Goal: Contribute content: Contribute content

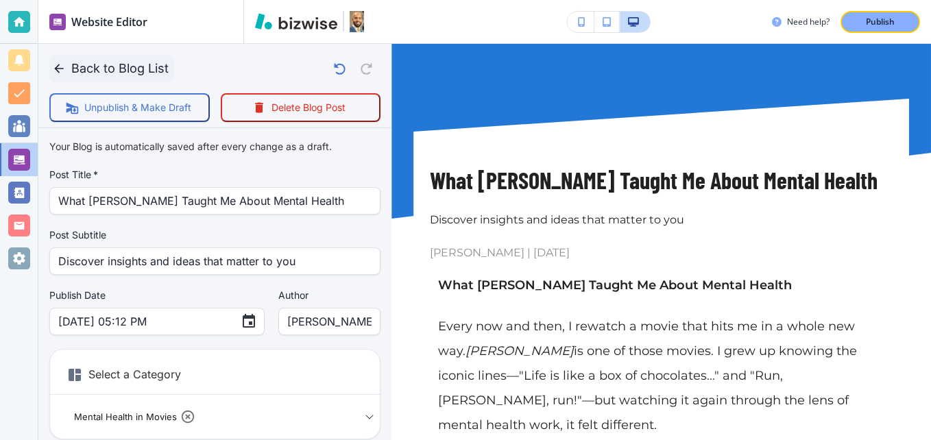
click at [62, 69] on icon "button" at bounding box center [58, 68] width 9 height 9
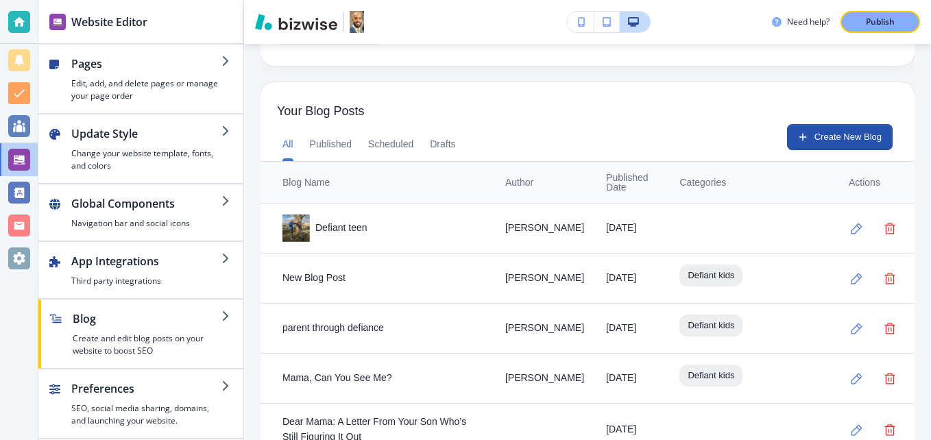
scroll to position [343, 0]
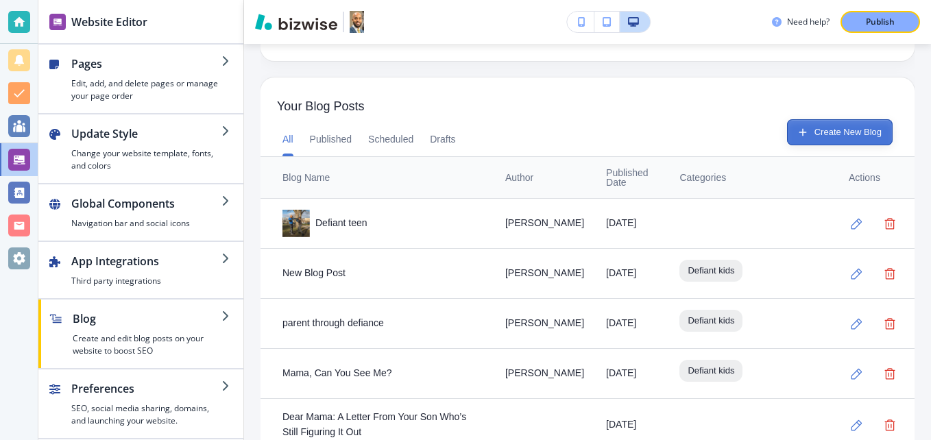
click at [829, 134] on button "Create New Blog" at bounding box center [840, 132] width 106 height 26
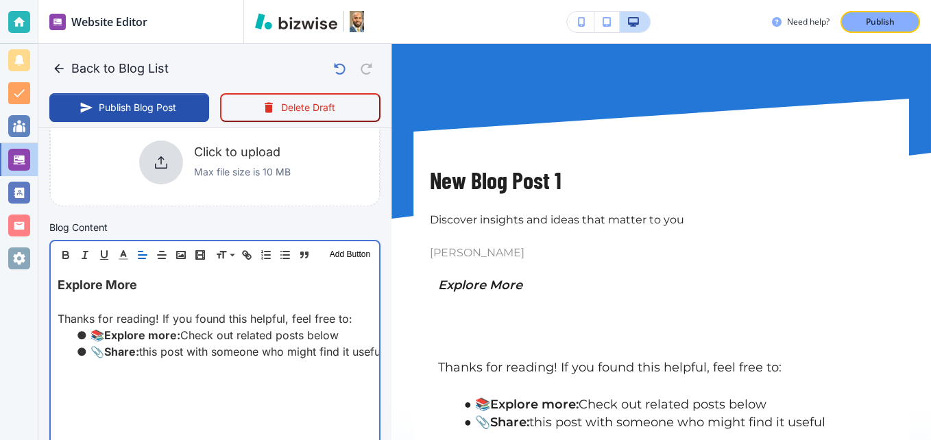
click at [55, 280] on div "Explore More Thanks for reading! If you found this helpful, feel free to: 📚 Exp…" at bounding box center [215, 358] width 328 height 178
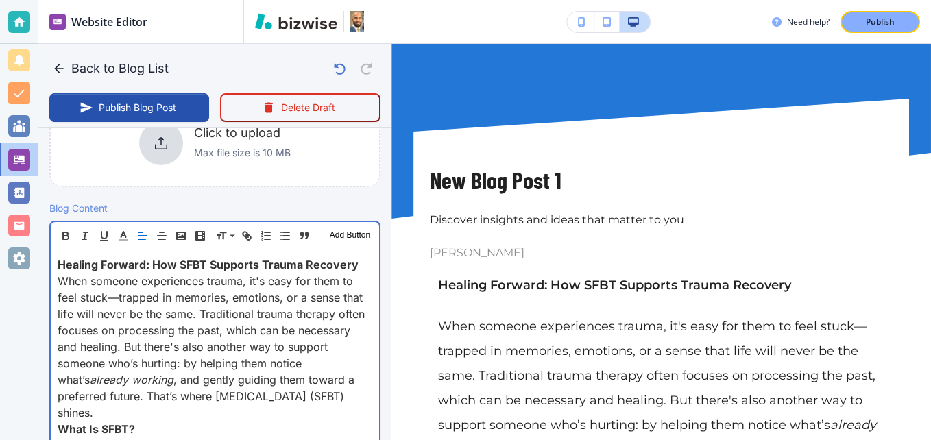
scroll to position [361, 0]
click at [346, 260] on span "Healing Forward: How SFBT Supports Trauma Recovery" at bounding box center [208, 265] width 301 height 14
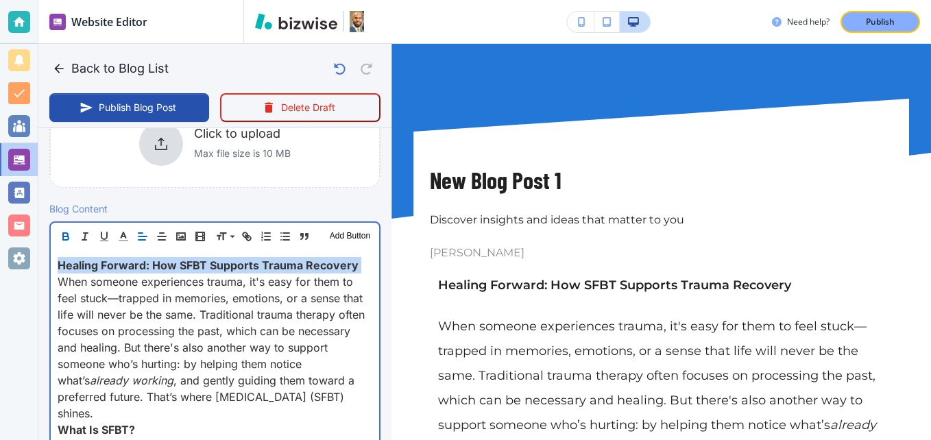
click at [346, 260] on span "Healing Forward: How SFBT Supports Trauma Recovery" at bounding box center [208, 265] width 301 height 14
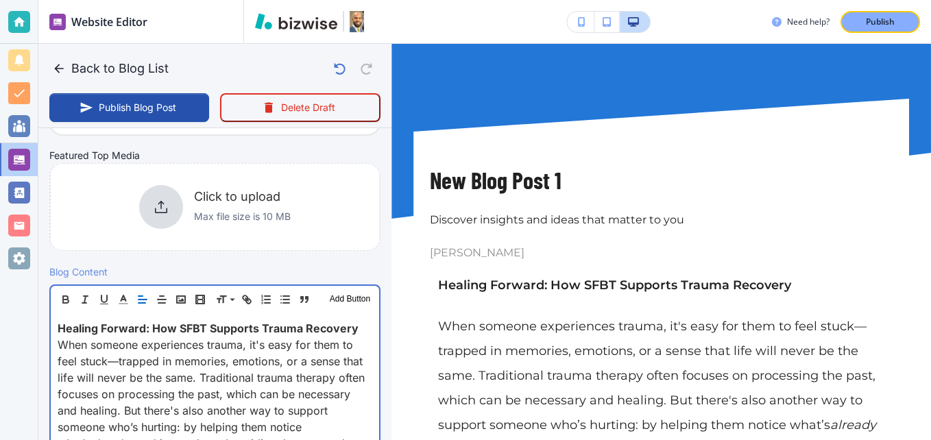
scroll to position [315, 0]
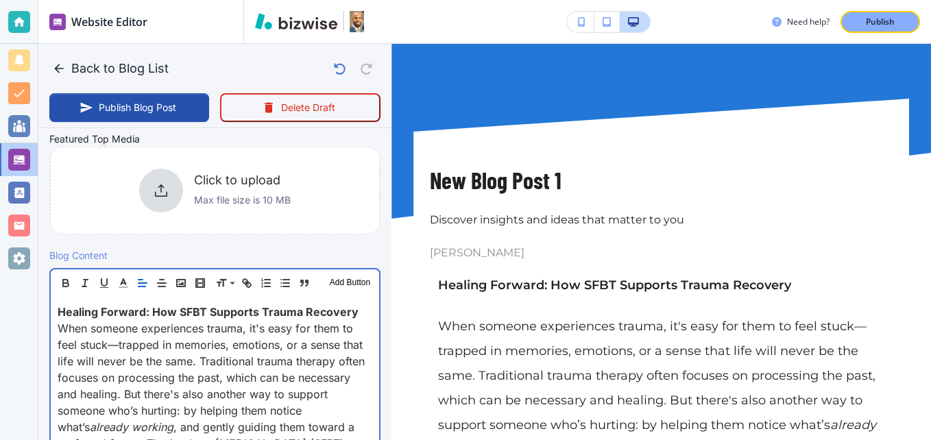
click at [184, 312] on span "Healing Forward: How SFBT Supports Trauma Recovery" at bounding box center [208, 312] width 301 height 14
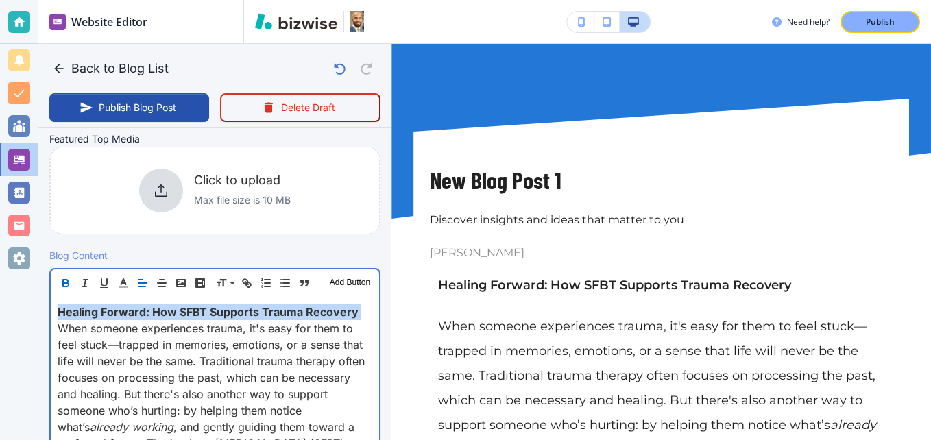
click at [184, 312] on span "Healing Forward: How SFBT Supports Trauma Recovery" at bounding box center [208, 312] width 301 height 14
copy span "Healing Forward: How SFBT Supports Trauma Recovery"
type input "[DATE] 02:13 PM"
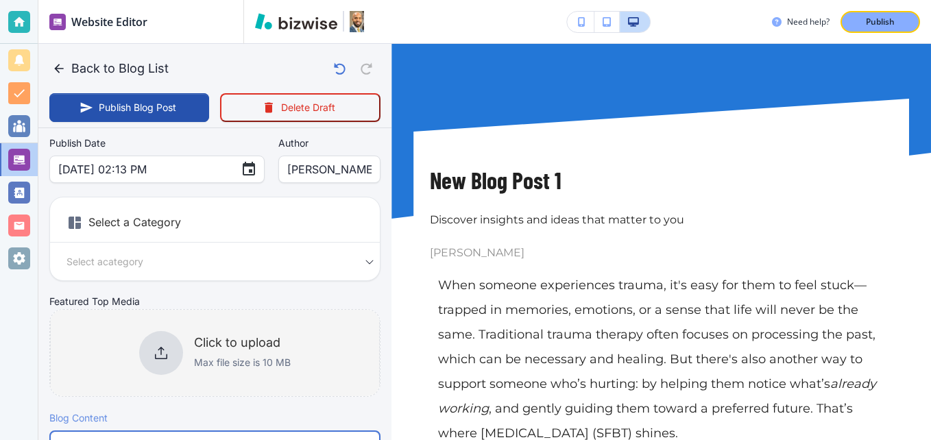
scroll to position [109, 0]
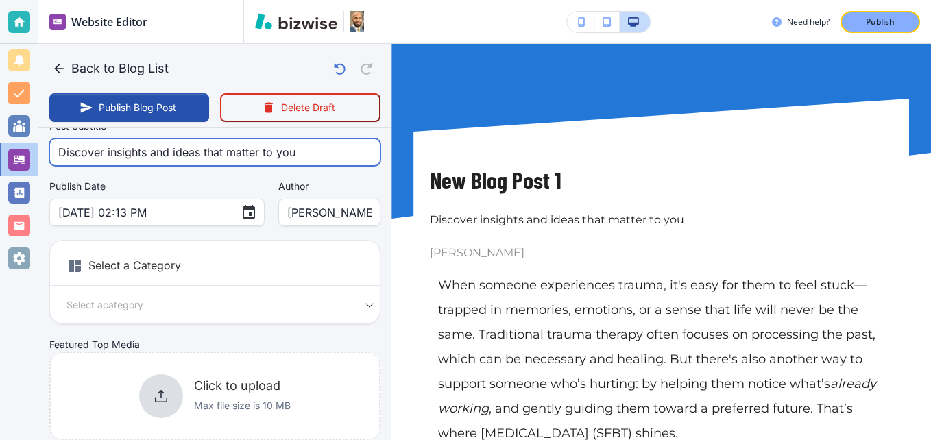
click at [137, 158] on input "Discover insights and ideas that matter to you" at bounding box center [214, 152] width 313 height 26
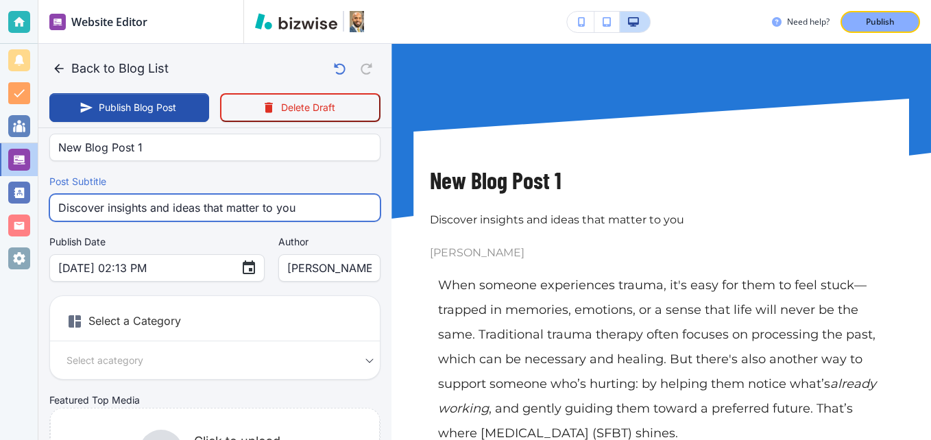
scroll to position [0, 0]
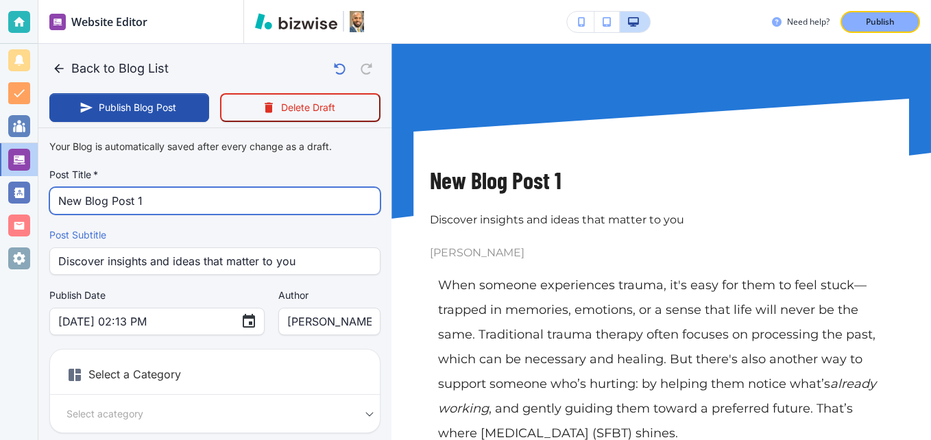
click at [127, 204] on input "New Blog Post 1" at bounding box center [214, 201] width 313 height 26
paste input "Healing Forward: How SFBT Supports Trauma Recovery"
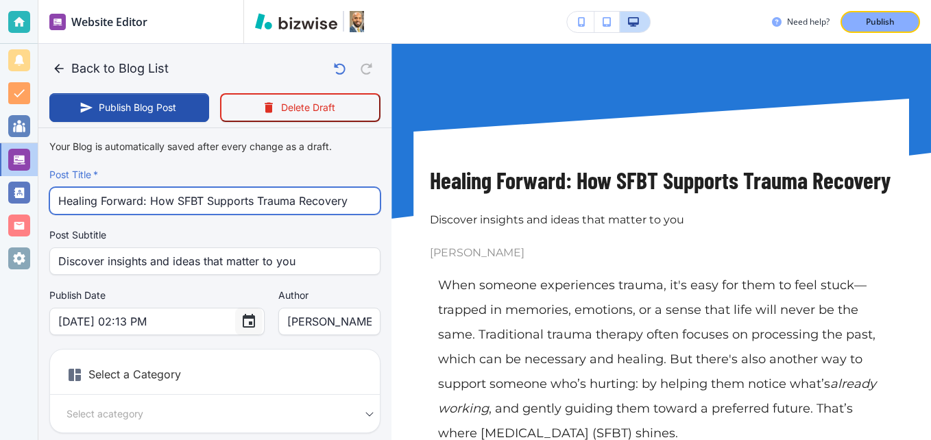
type input "Healing Forward: How SFBT Supports Trauma Recovery"
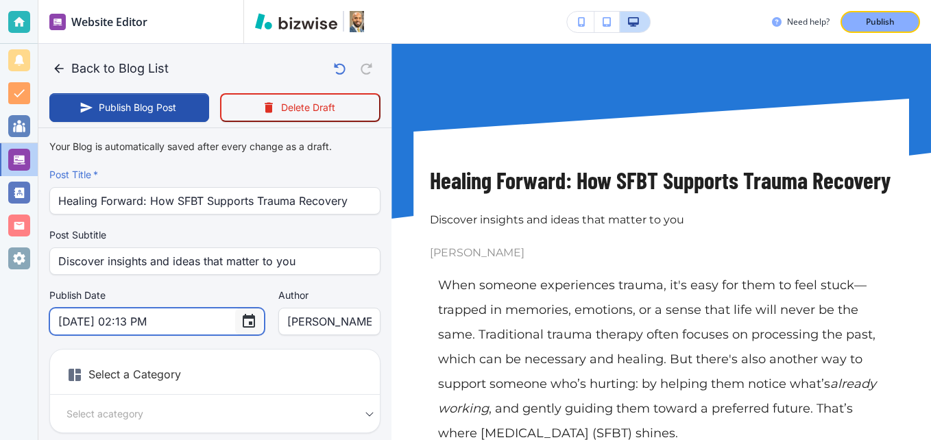
click at [241, 321] on icon "Choose date, selected date is Sep 4, 2025" at bounding box center [249, 321] width 16 height 16
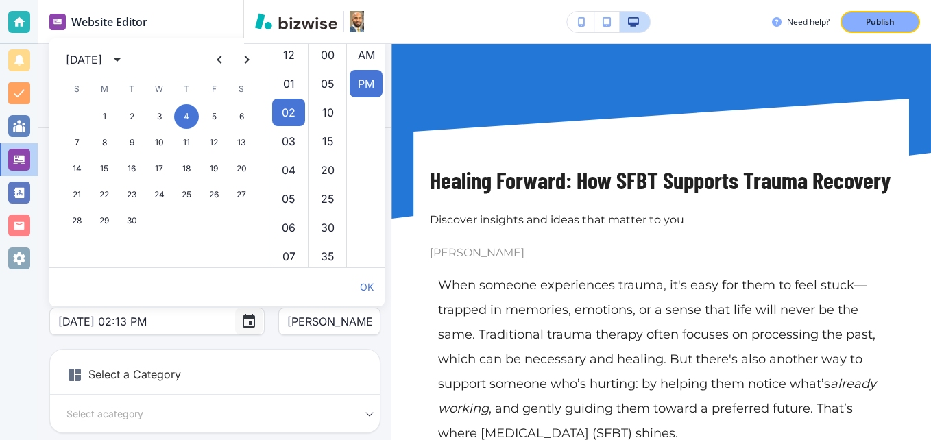
scroll to position [29, 0]
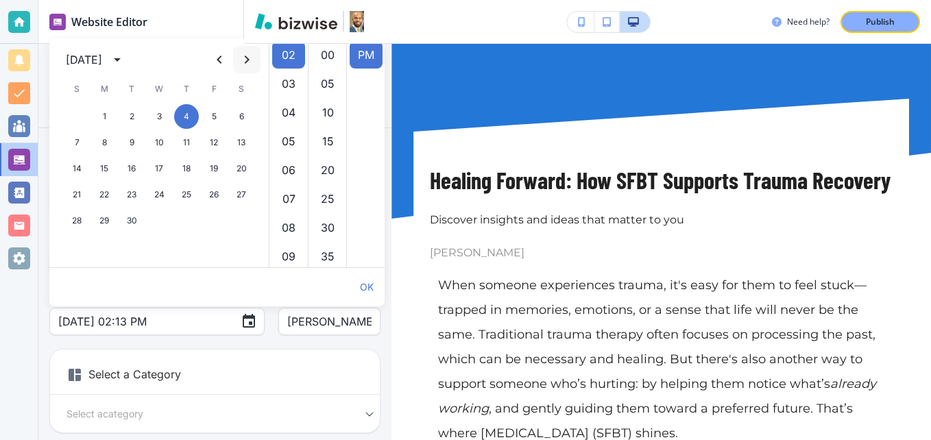
click at [247, 53] on icon "Next month" at bounding box center [246, 59] width 16 height 16
click at [108, 221] on button "27" at bounding box center [104, 220] width 25 height 25
type input "[DATE] 02:13 PM"
click at [308, 374] on h6 "Select a Category" at bounding box center [215, 377] width 330 height 34
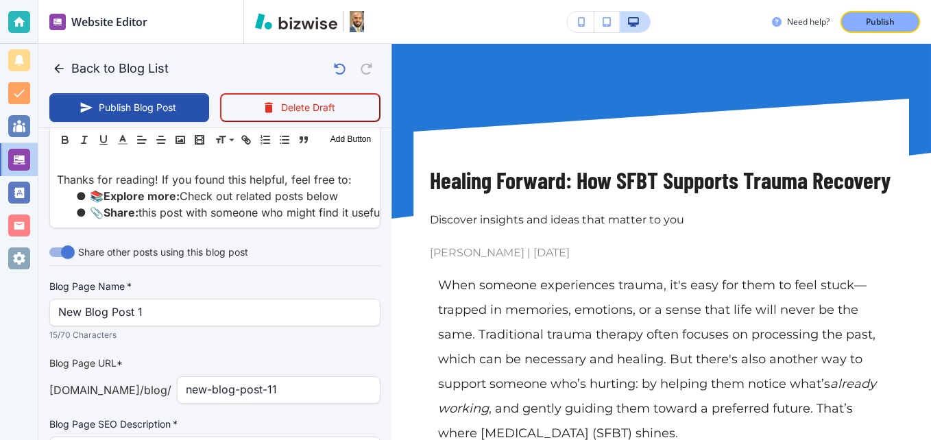
scroll to position [1289, 0]
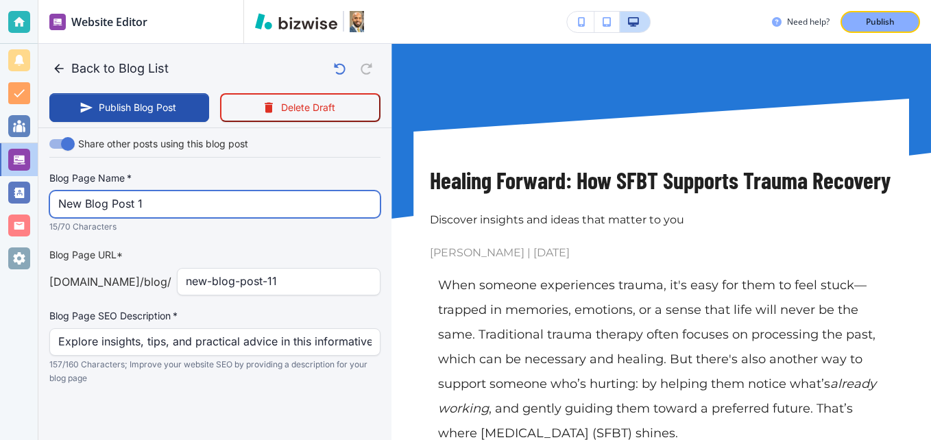
click at [175, 197] on input "New Blog Post 1" at bounding box center [214, 204] width 313 height 26
paste input "Healing Forward: How SFBT Supports Trauma Recovery"
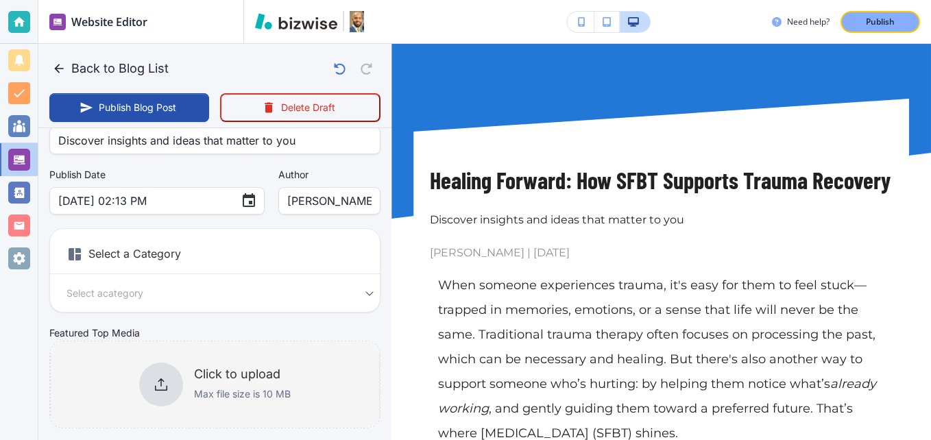
scroll to position [193, 0]
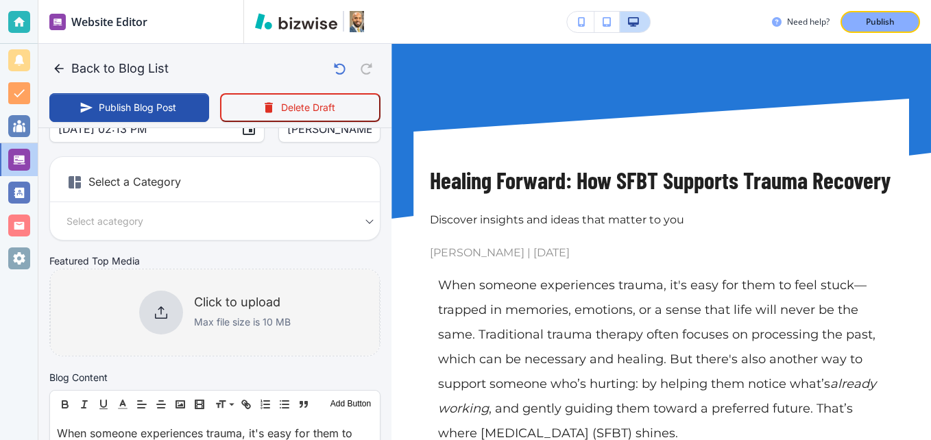
type input "Healing Forward: How SFBT Supports Trauma Recovery"
click at [169, 307] on div at bounding box center [161, 313] width 44 height 44
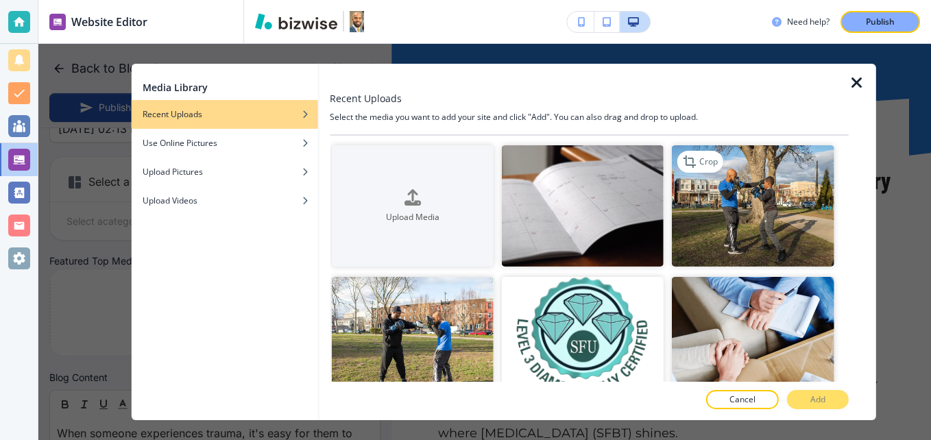
click at [733, 225] on img "button" at bounding box center [753, 205] width 162 height 121
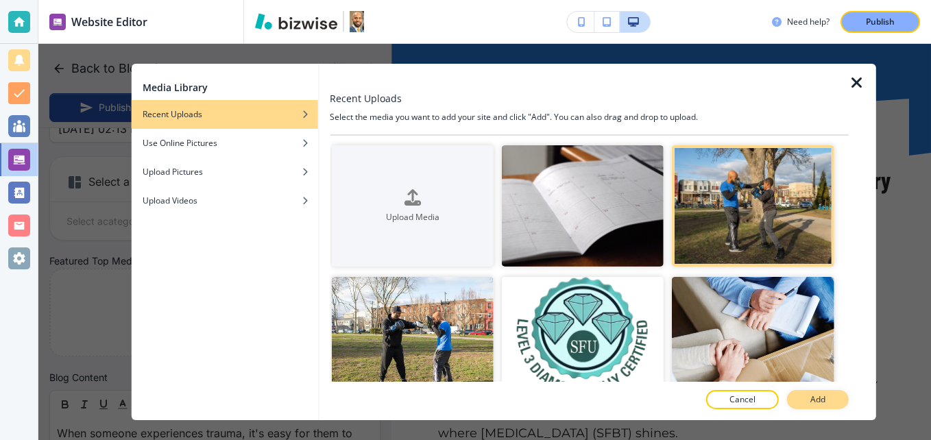
click at [807, 397] on button "Add" at bounding box center [818, 399] width 62 height 19
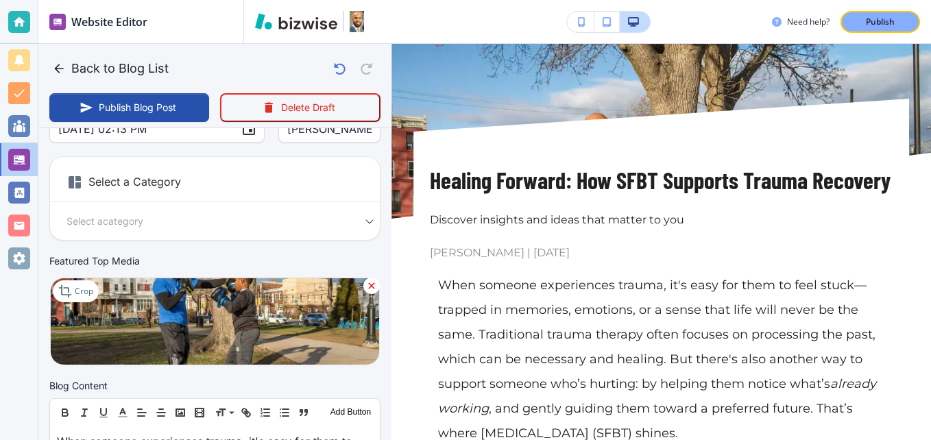
click at [136, 293] on img at bounding box center [215, 322] width 330 height 88
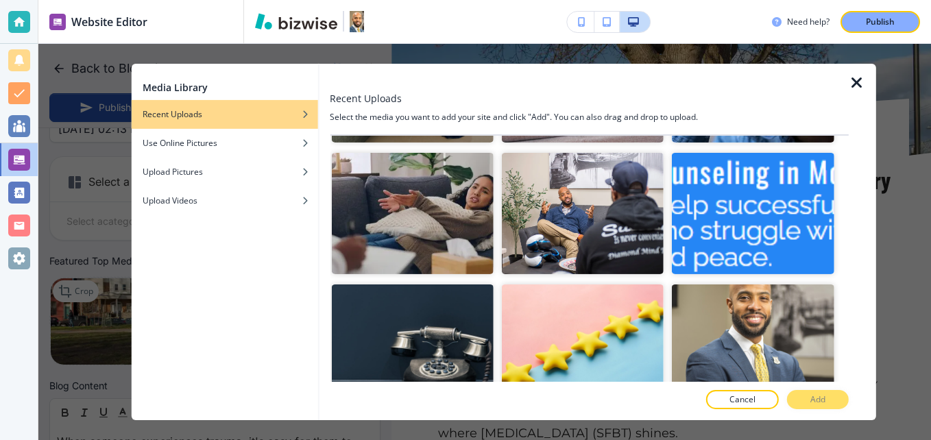
scroll to position [822, 0]
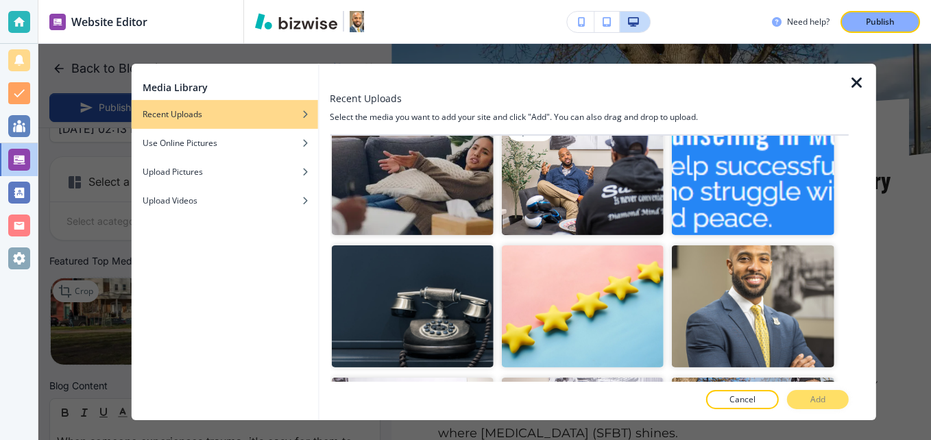
click at [578, 160] on img "button" at bounding box center [583, 174] width 162 height 121
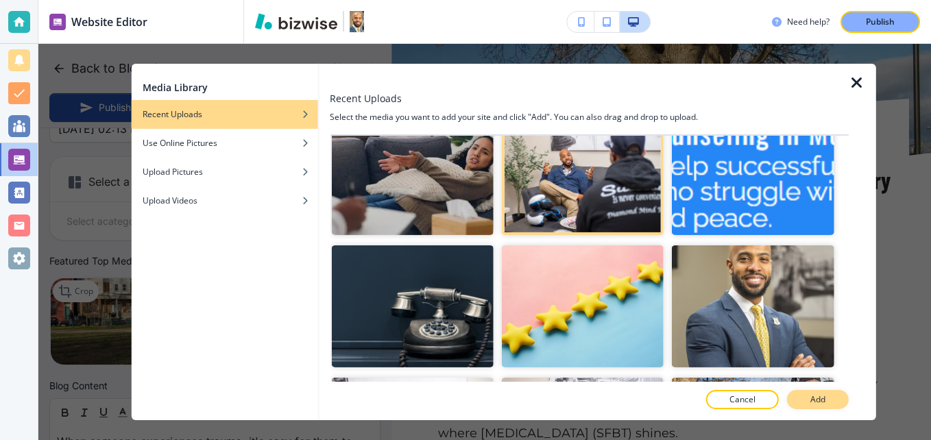
click at [826, 402] on button "Add" at bounding box center [818, 399] width 62 height 19
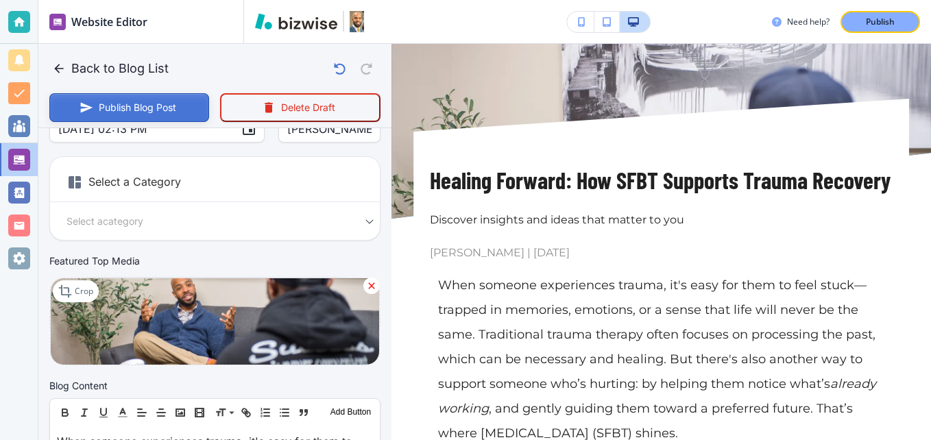
click at [129, 108] on button "Publish Blog Post" at bounding box center [129, 107] width 160 height 29
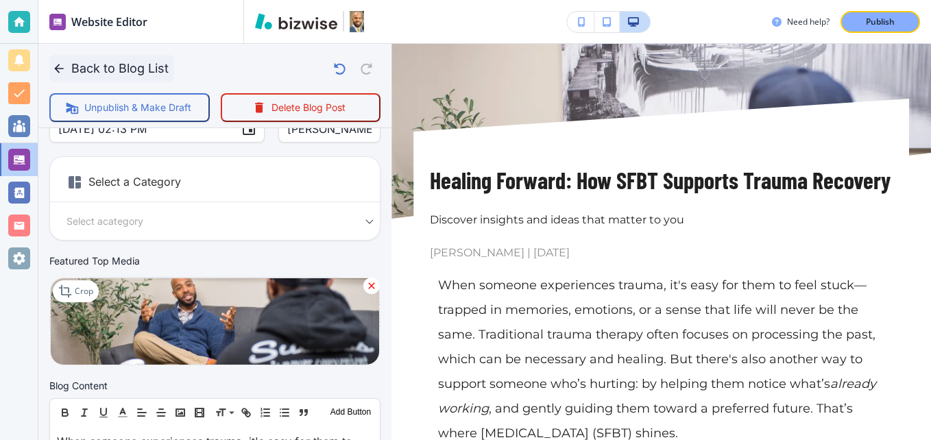
click at [119, 64] on button "Back to Blog List" at bounding box center [111, 68] width 125 height 27
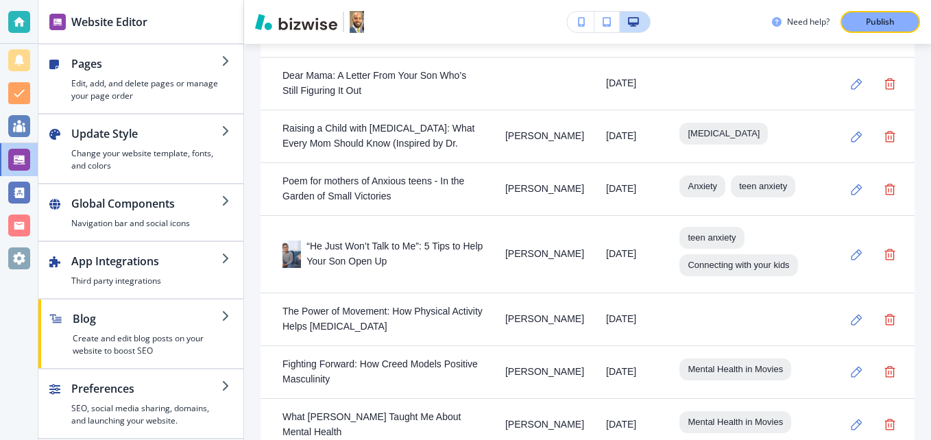
scroll to position [775, 0]
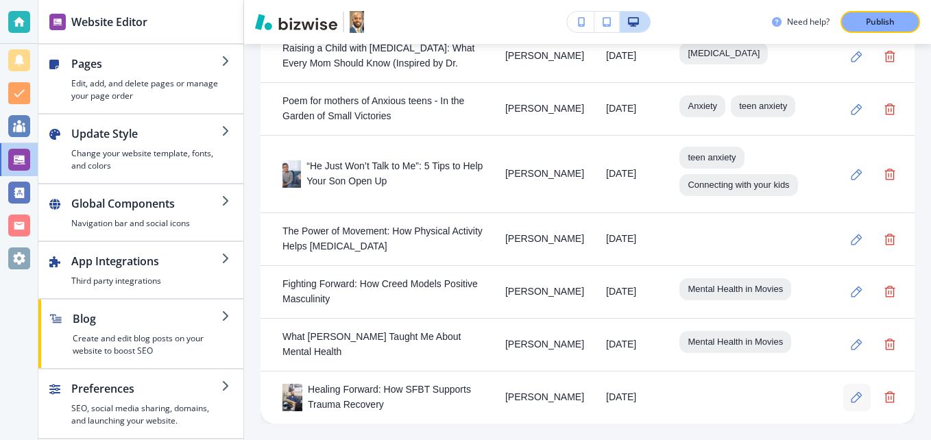
click at [850, 400] on icon "button" at bounding box center [856, 397] width 12 height 12
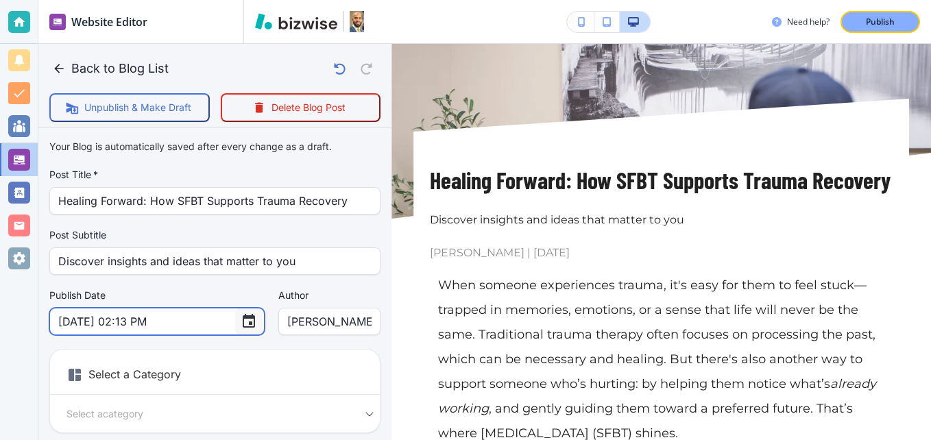
click at [241, 323] on icon "Choose date, selected date is Oct 27, 2025" at bounding box center [249, 321] width 16 height 16
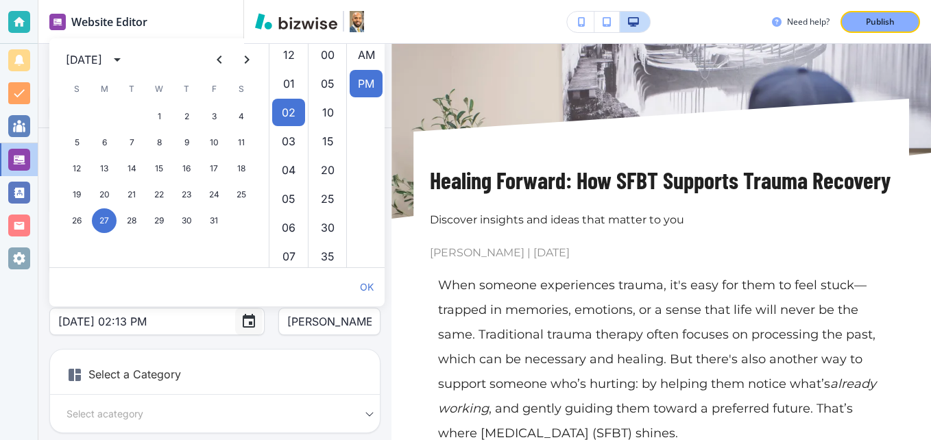
scroll to position [29, 0]
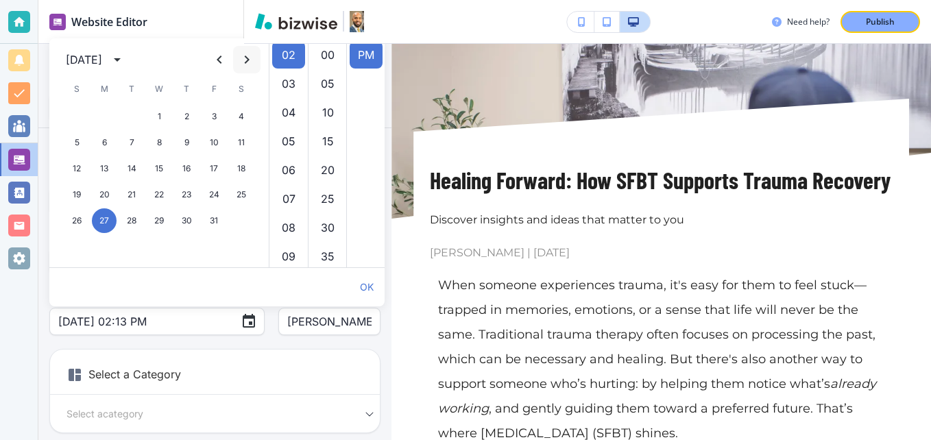
click at [251, 62] on icon "Next month" at bounding box center [246, 59] width 16 height 16
click at [103, 167] on button "10" at bounding box center [104, 168] width 25 height 25
type input "[DATE] 02:13 PM"
click at [286, 354] on div "Select a Category Select a category Select a Category" at bounding box center [214, 391] width 331 height 84
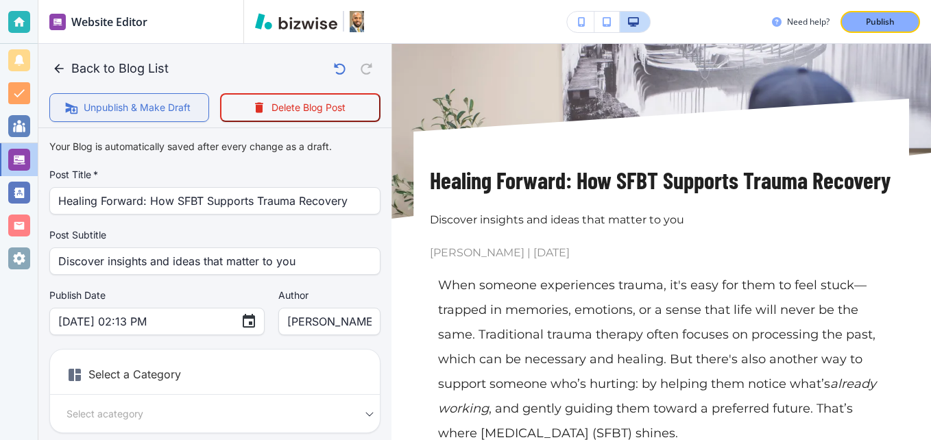
click at [151, 106] on button "Unpublish & Make Draft" at bounding box center [129, 107] width 160 height 29
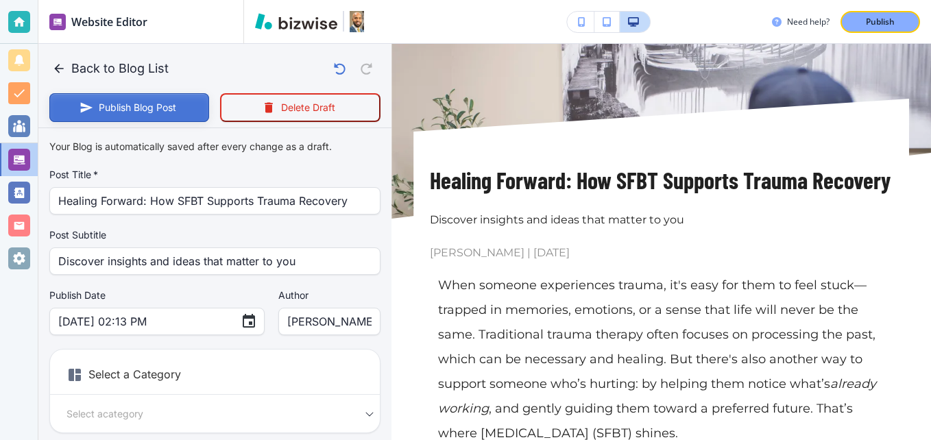
click at [151, 106] on button "Publish Blog Post" at bounding box center [129, 107] width 160 height 29
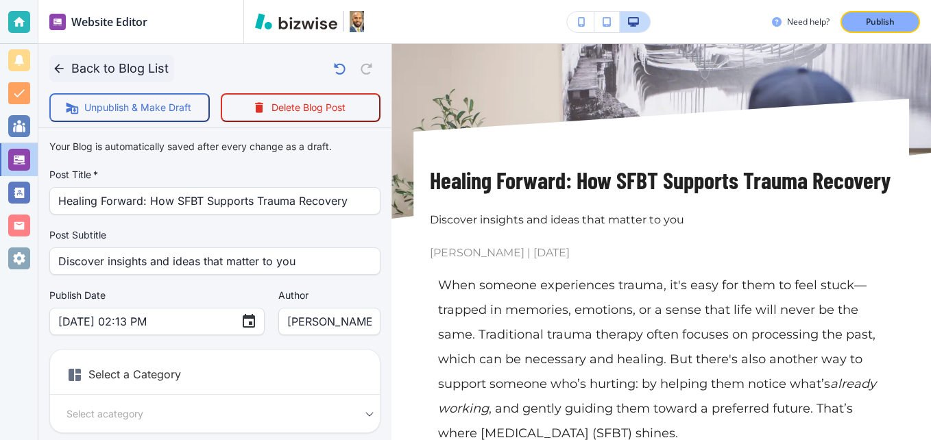
click at [99, 71] on button "Back to Blog List" at bounding box center [111, 68] width 125 height 27
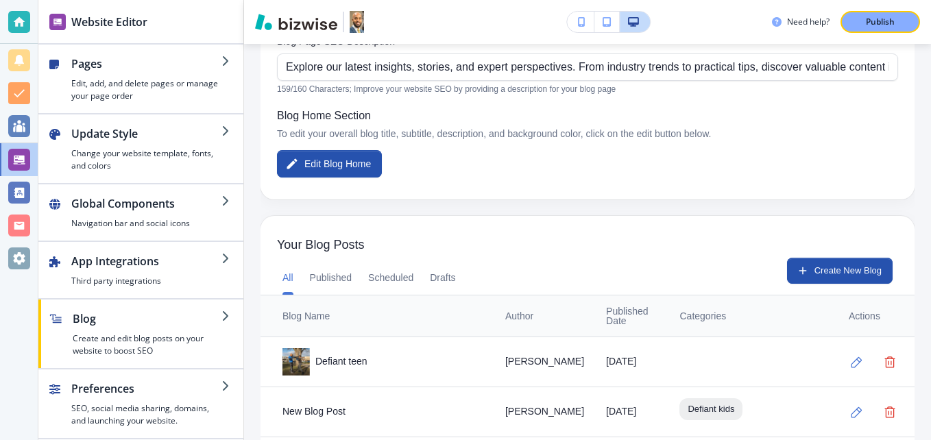
scroll to position [206, 0]
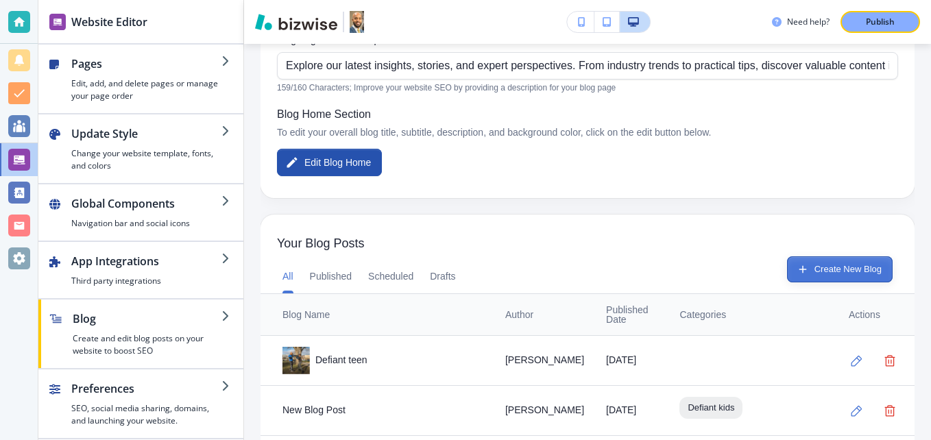
click at [818, 272] on button "Create New Blog" at bounding box center [840, 269] width 106 height 26
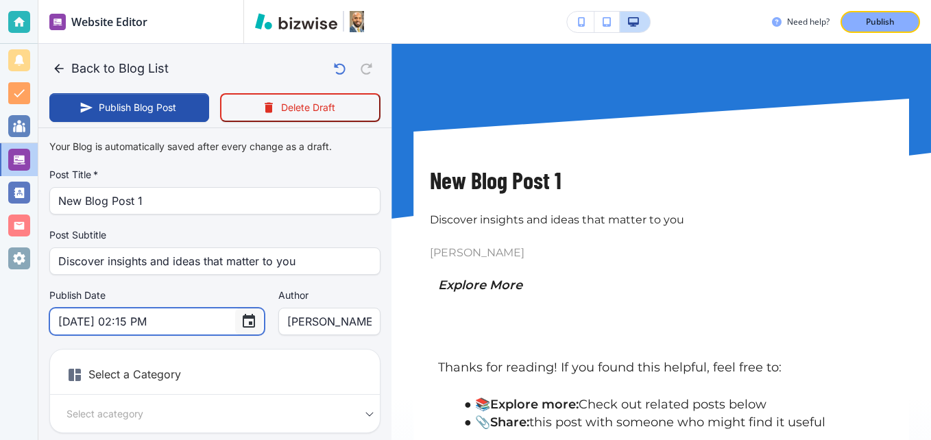
click at [243, 321] on icon "Choose date, selected date is Sep 4, 2025" at bounding box center [249, 321] width 12 height 14
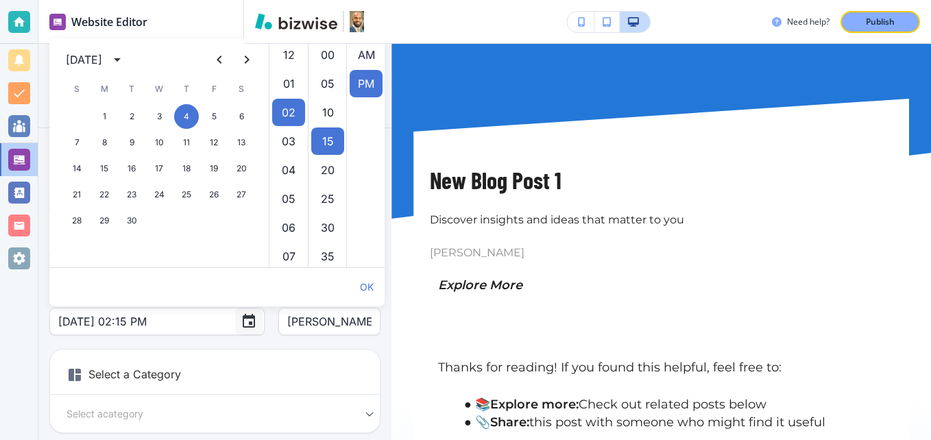
scroll to position [29, 0]
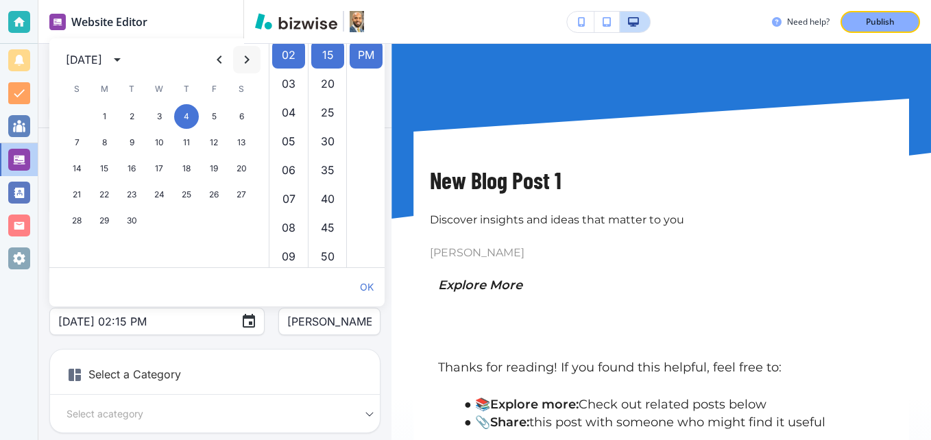
click at [243, 60] on icon "Next month" at bounding box center [246, 59] width 16 height 16
click at [101, 195] on button "17" at bounding box center [104, 194] width 25 height 25
type input "[DATE] 02:15 PM"
click at [266, 365] on h6 "Select a Category" at bounding box center [215, 377] width 330 height 34
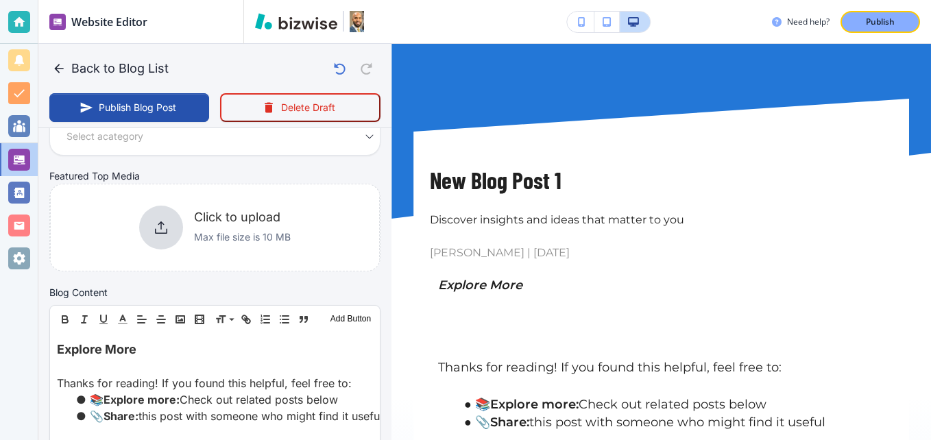
scroll to position [411, 0]
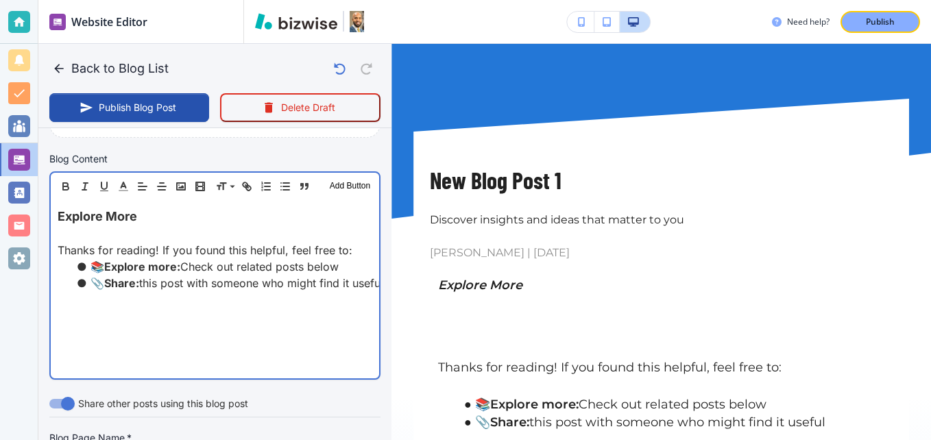
click at [60, 212] on span "Explore More" at bounding box center [97, 216] width 79 height 14
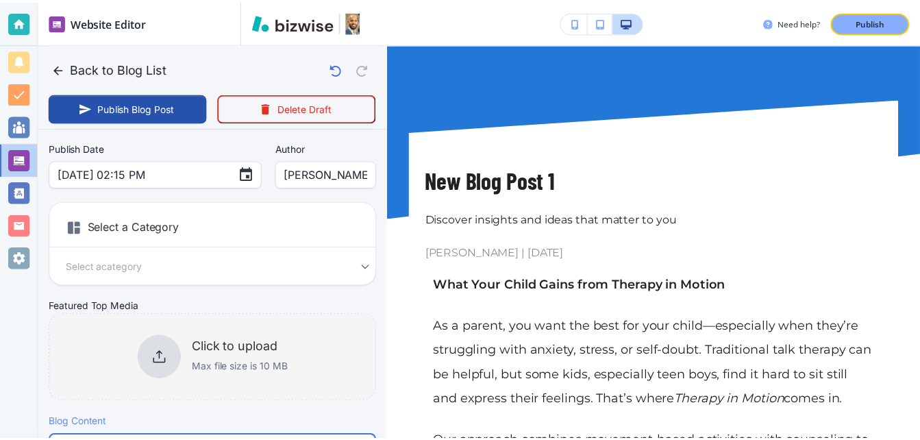
scroll to position [137, 0]
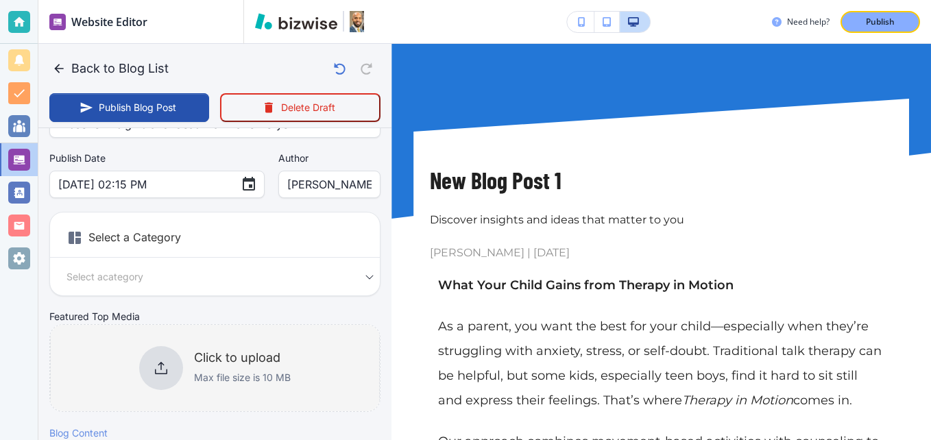
click at [163, 363] on icon at bounding box center [161, 368] width 16 height 16
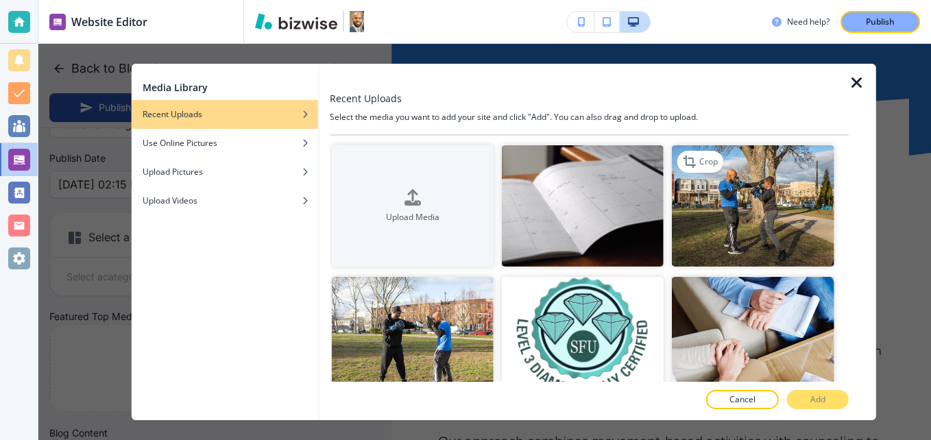
click at [746, 218] on img "button" at bounding box center [753, 205] width 162 height 121
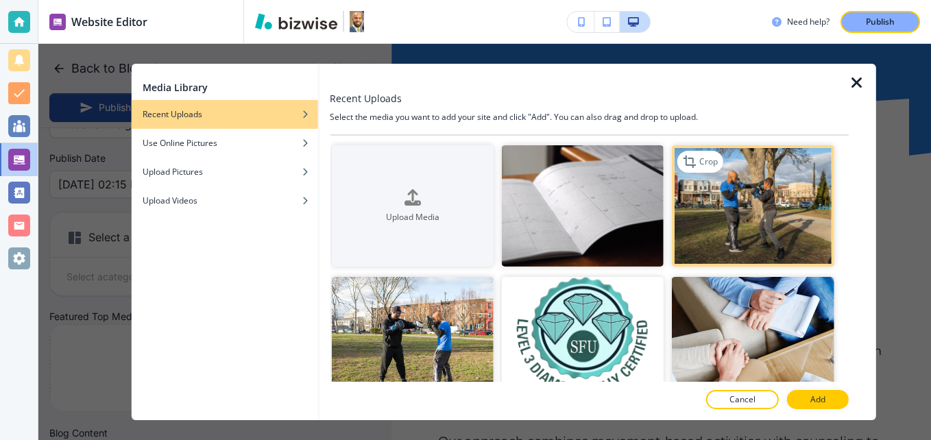
click at [746, 218] on img "button" at bounding box center [753, 205] width 162 height 121
click at [822, 401] on p "Add" at bounding box center [817, 399] width 15 height 12
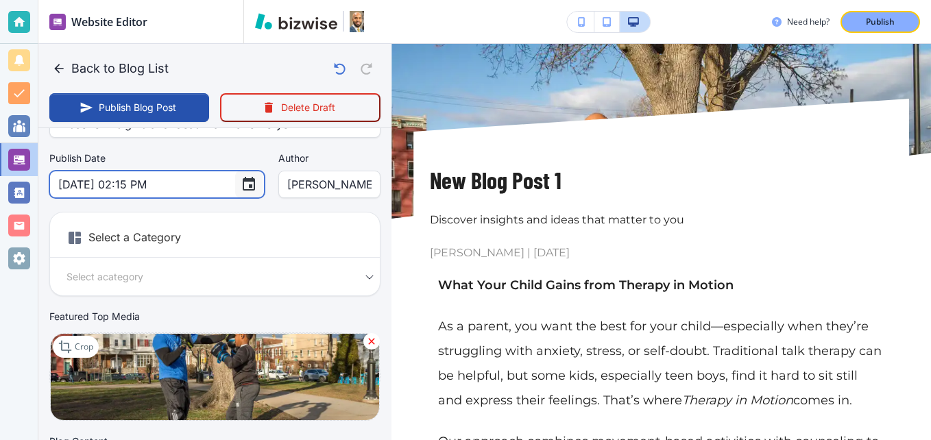
click at [241, 182] on icon "Choose date, selected date is Nov 17, 2025" at bounding box center [249, 184] width 16 height 16
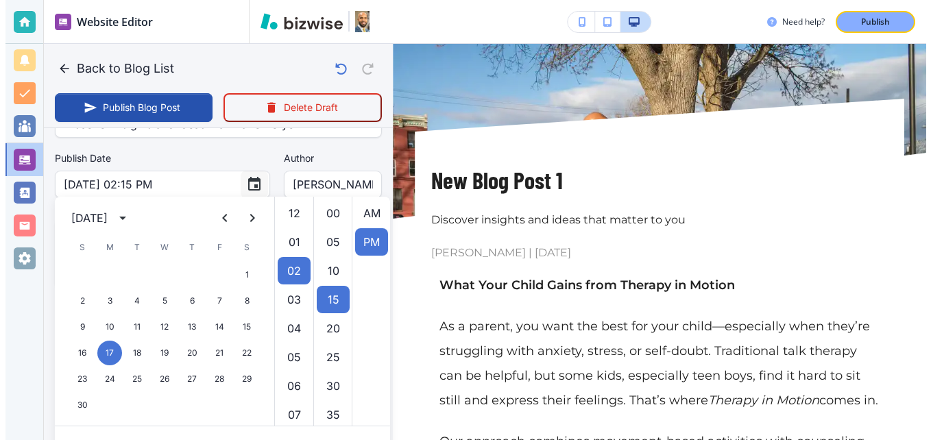
scroll to position [29, 0]
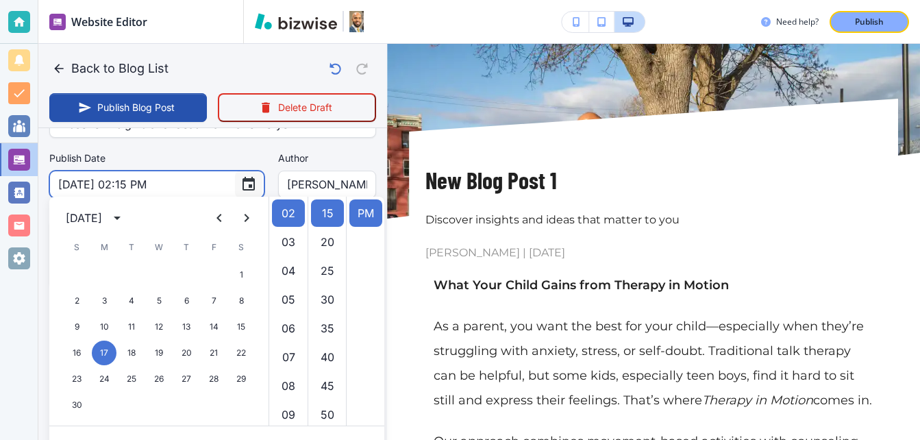
click at [241, 186] on icon "Choose date, selected date is Nov 17, 2025" at bounding box center [249, 184] width 16 height 16
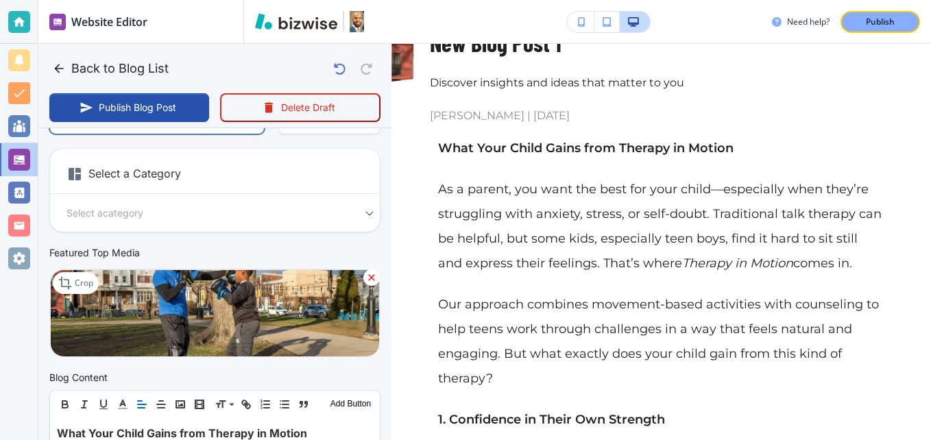
scroll to position [206, 0]
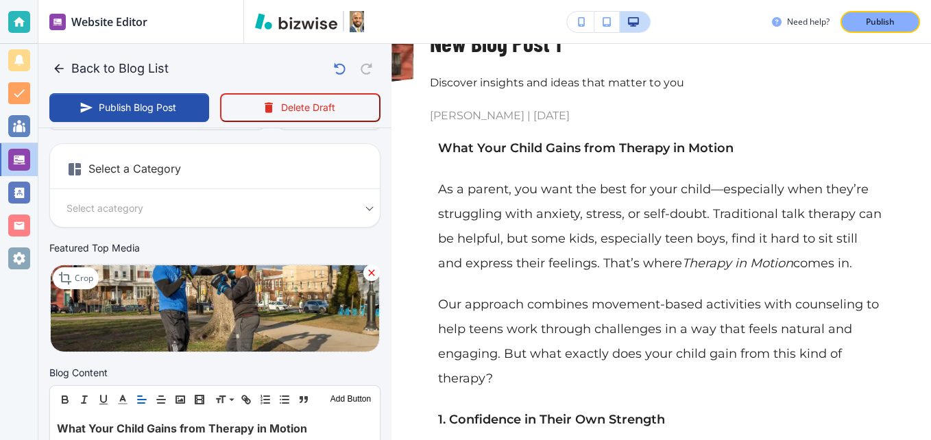
click at [99, 195] on div "Select a Category Select a category Select a Category" at bounding box center [214, 185] width 331 height 84
click at [103, 0] on body "Website Editor Pages Edit, add, and delete pages or manage your page order Upda…" at bounding box center [465, 0] width 931 height 0
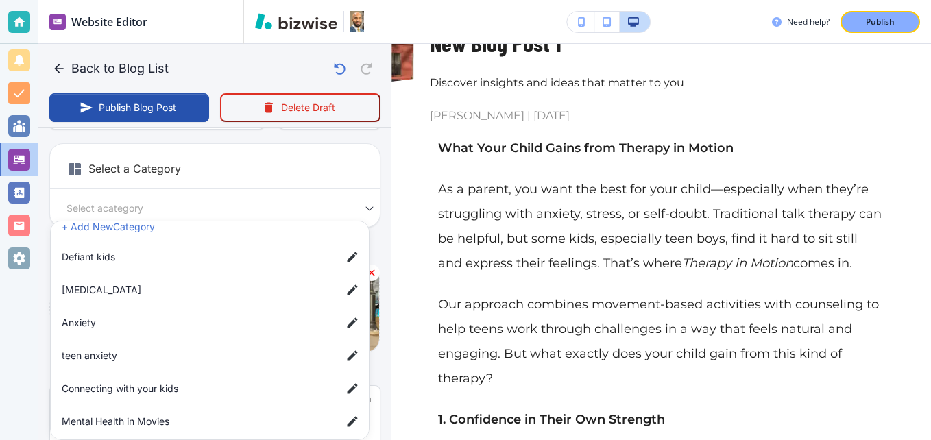
scroll to position [23, 0]
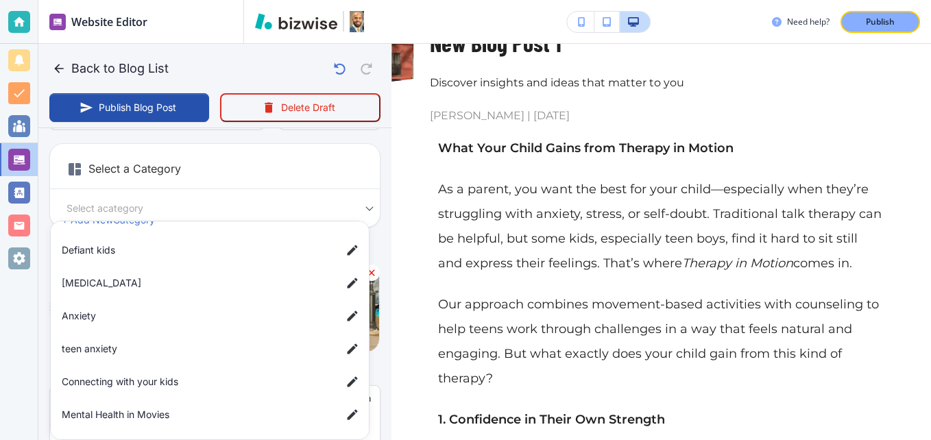
click at [121, 380] on span "Connecting with your kids" at bounding box center [196, 381] width 269 height 15
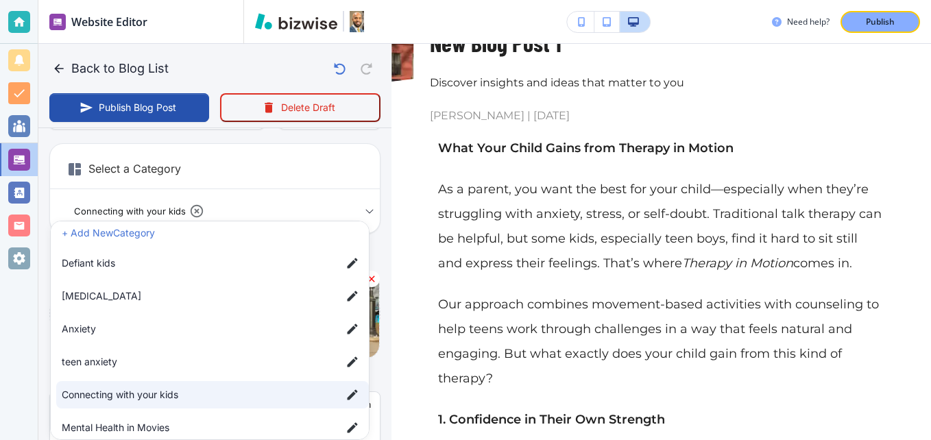
scroll to position [0, 0]
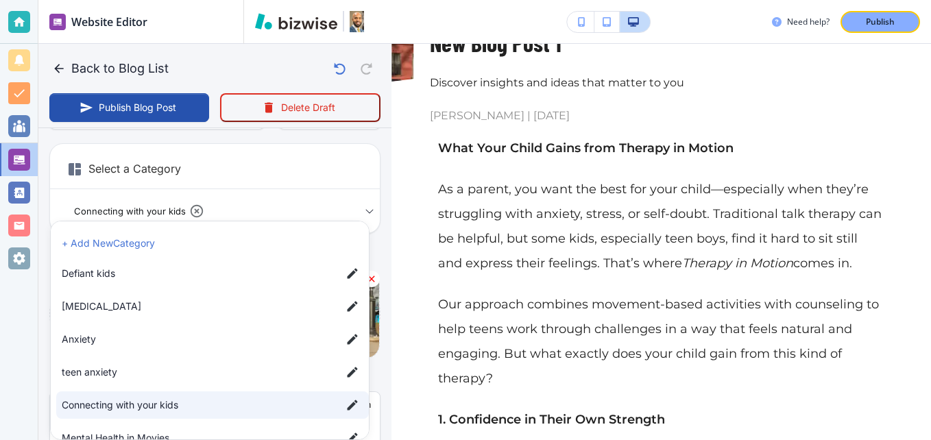
click at [109, 268] on span "Defiant kids" at bounding box center [196, 273] width 269 height 15
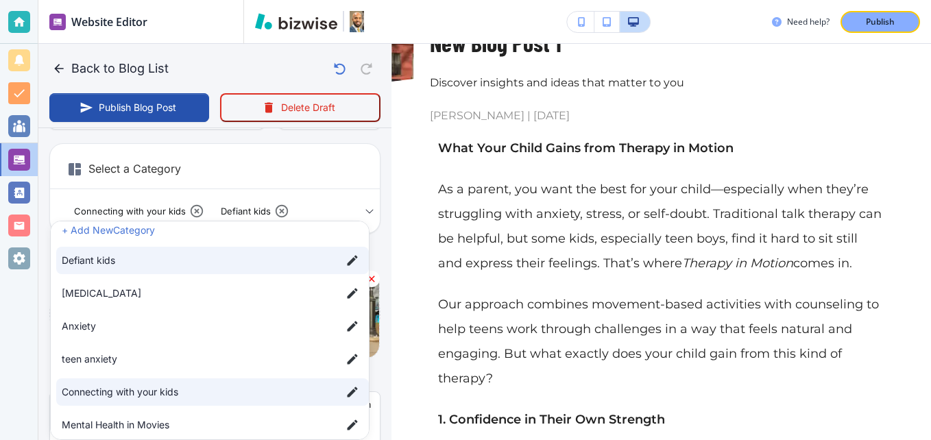
scroll to position [23, 0]
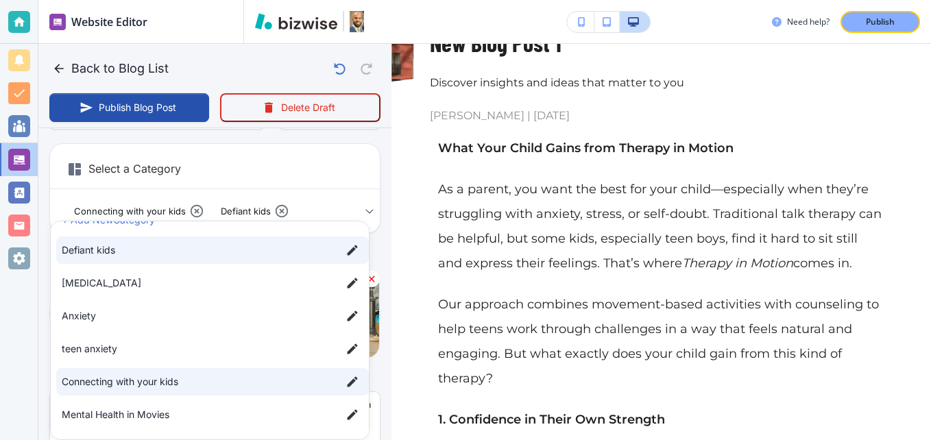
click at [121, 355] on span "teen anxiety" at bounding box center [196, 348] width 269 height 15
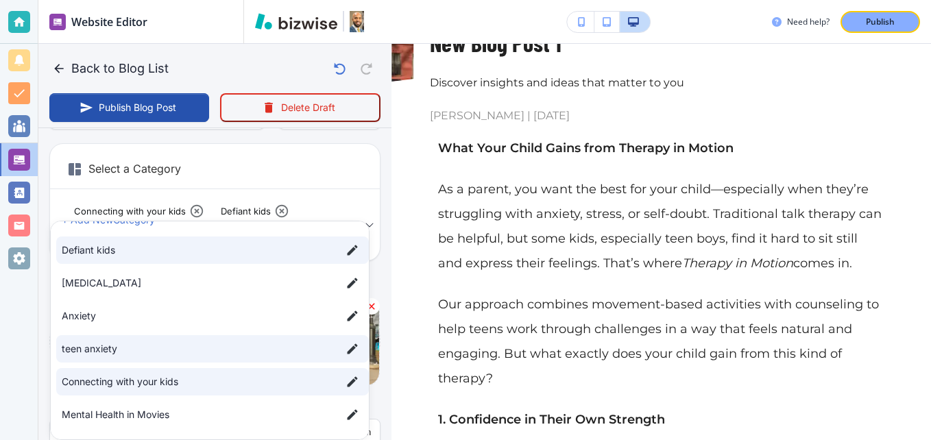
click at [193, 280] on span "[MEDICAL_DATA]" at bounding box center [196, 282] width 269 height 15
type input "ac9930850eba41ad3d28b,a85ec54a1e65b5c74c8cd,a5259de5c838c6876c94c,a3d45c1be6d8d…"
click at [334, 168] on div at bounding box center [465, 220] width 931 height 440
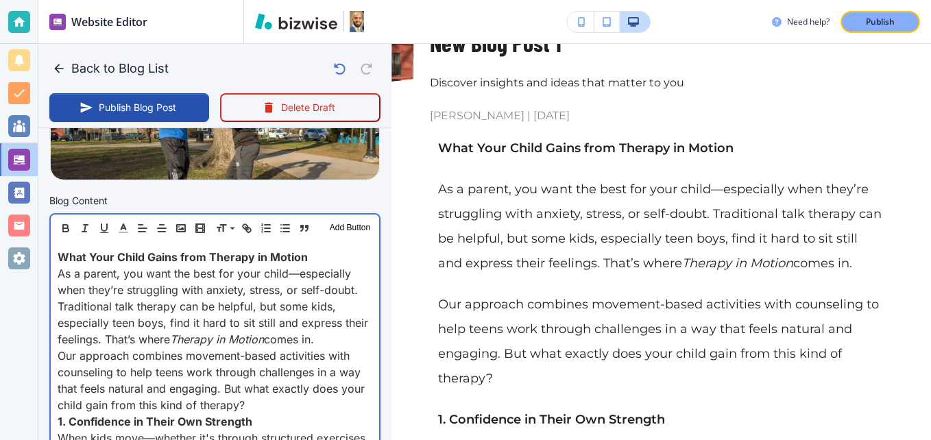
scroll to position [412, 0]
click at [244, 251] on span "What Your Child Gains from Therapy in Motion" at bounding box center [183, 256] width 250 height 14
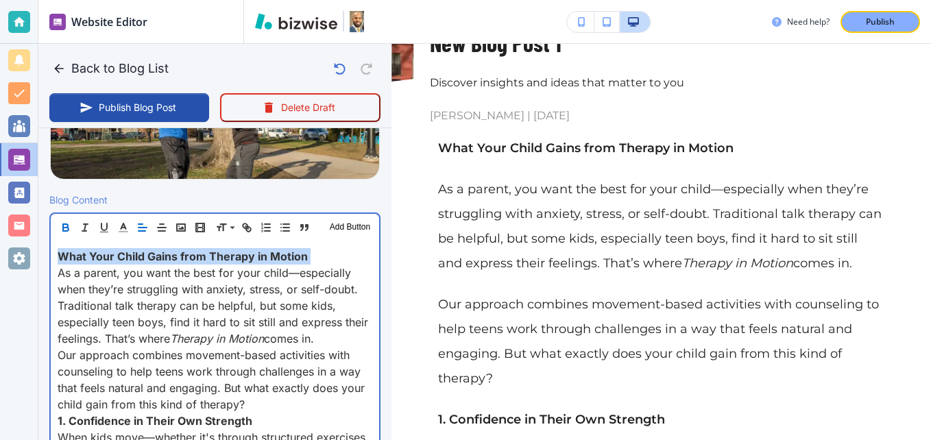
click at [244, 251] on span "What Your Child Gains from Therapy in Motion" at bounding box center [183, 256] width 250 height 14
copy span "What Your Child Gains from Therapy in Motion"
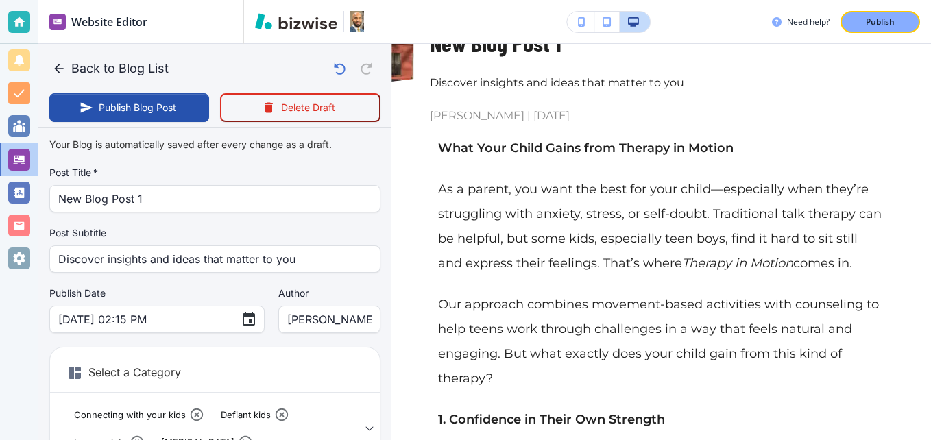
scroll to position [0, 0]
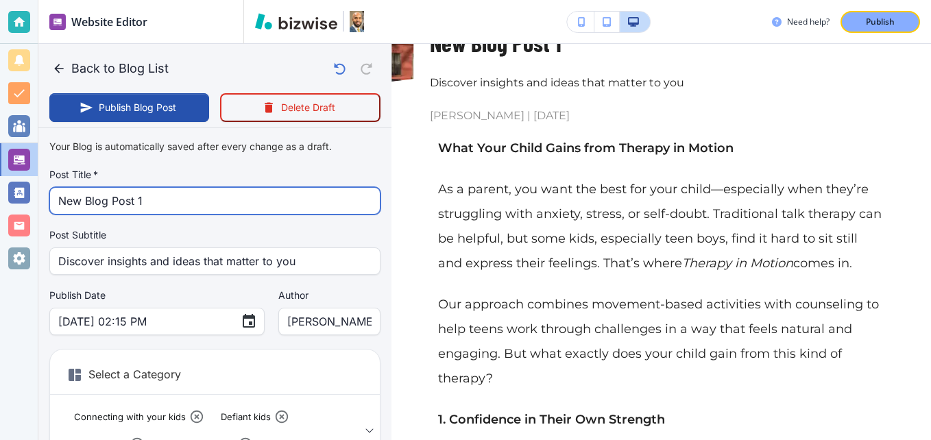
click at [149, 204] on input "New Blog Post 1" at bounding box center [214, 201] width 313 height 26
paste input "What Your Child Gains from Therapy in Motion"
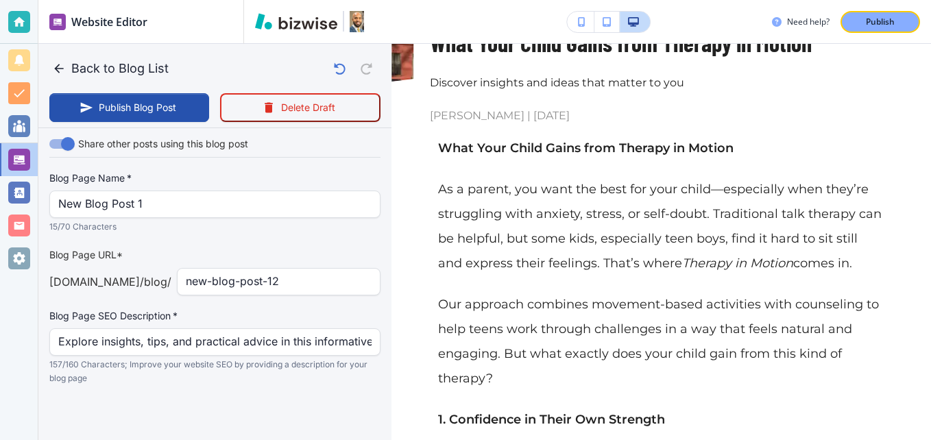
scroll to position [1824, 0]
type input "What Your Child Gains from Therapy in Motion"
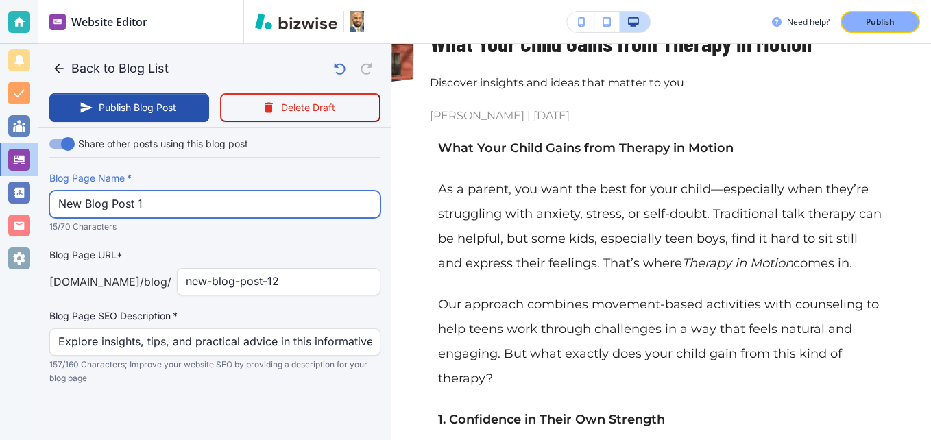
click at [148, 201] on input "New Blog Post 1" at bounding box center [214, 204] width 313 height 26
click at [151, 201] on input "New Blog Post 1" at bounding box center [214, 204] width 313 height 26
paste input "What Your Child Gains from Therapy in Motion"
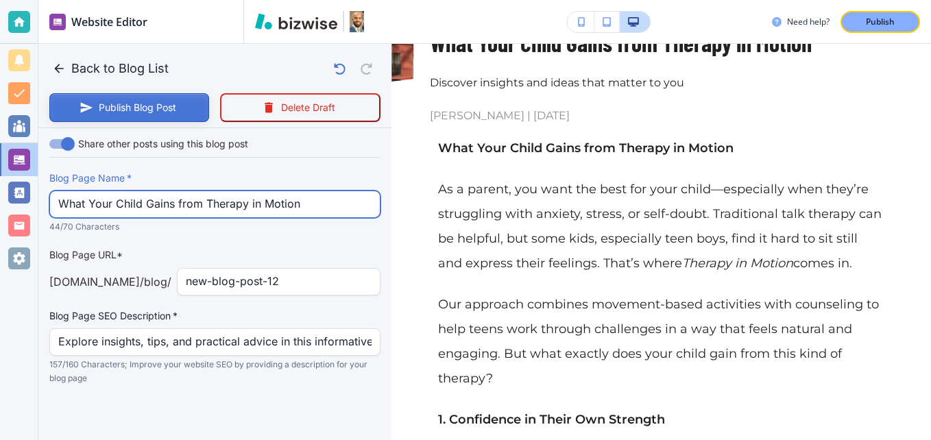
type input "What Your Child Gains from Therapy in Motion"
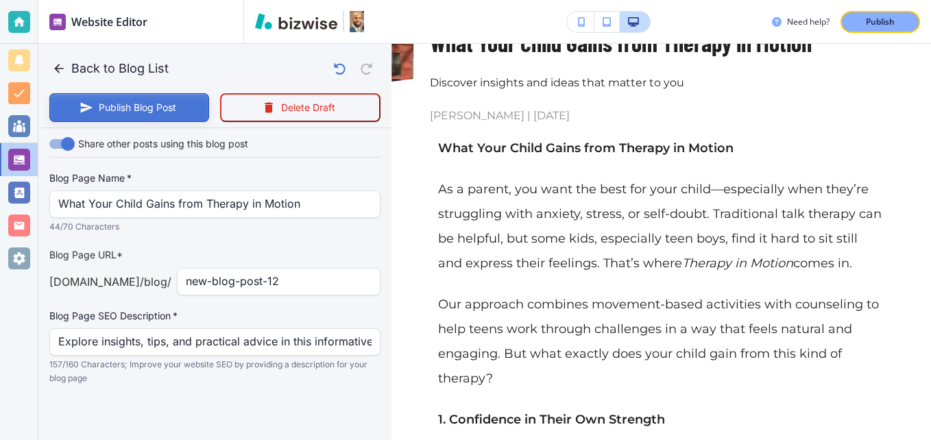
click at [154, 106] on button "Publish Blog Post" at bounding box center [129, 107] width 160 height 29
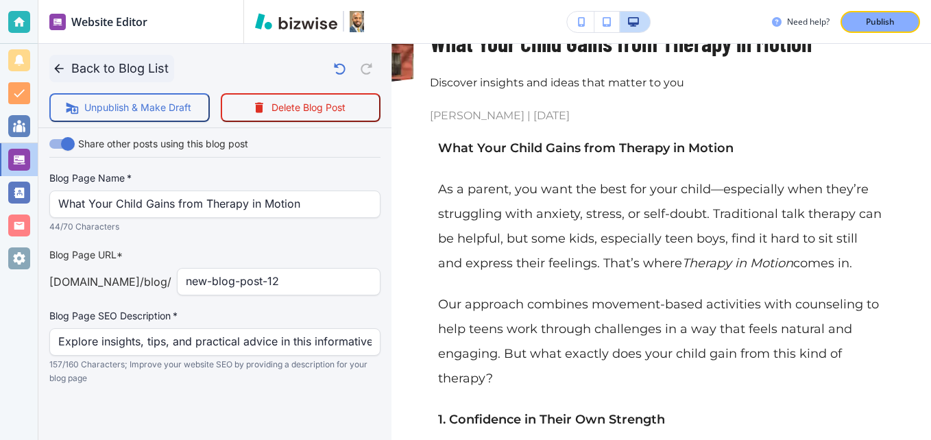
click at [87, 66] on button "Back to Blog List" at bounding box center [111, 68] width 125 height 27
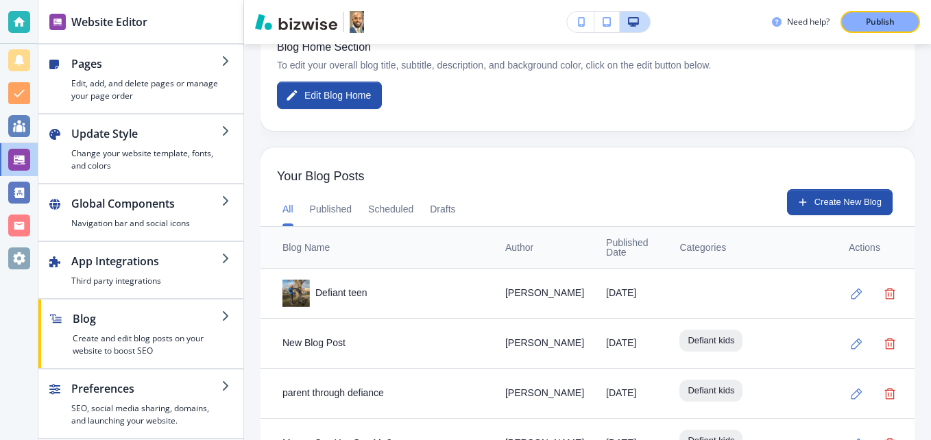
scroll to position [274, 0]
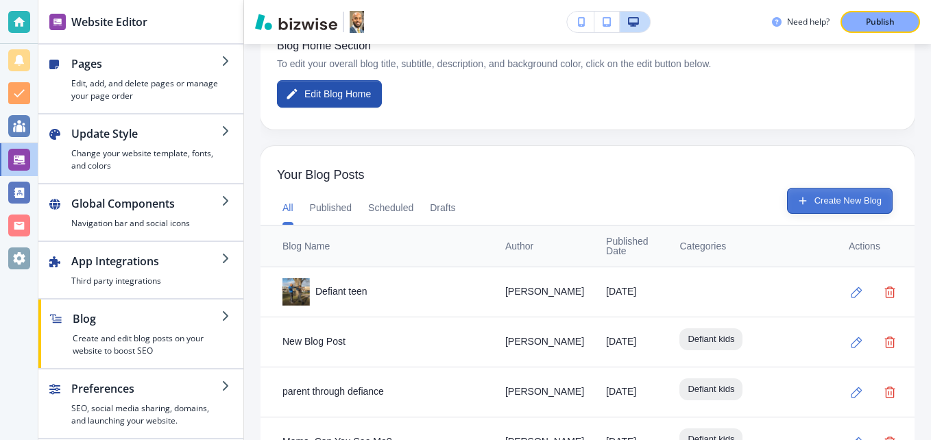
click at [824, 195] on button "Create New Blog" at bounding box center [840, 201] width 106 height 26
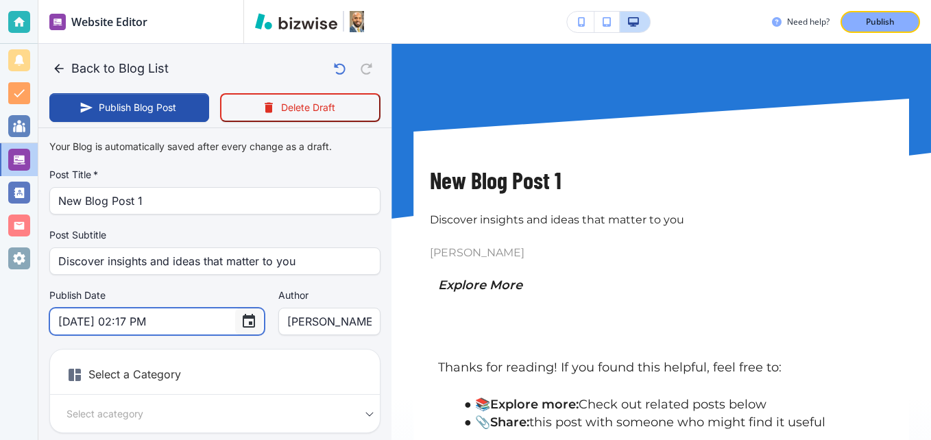
click at [243, 322] on icon "Choose date, selected date is Sep 4, 2025" at bounding box center [249, 321] width 12 height 14
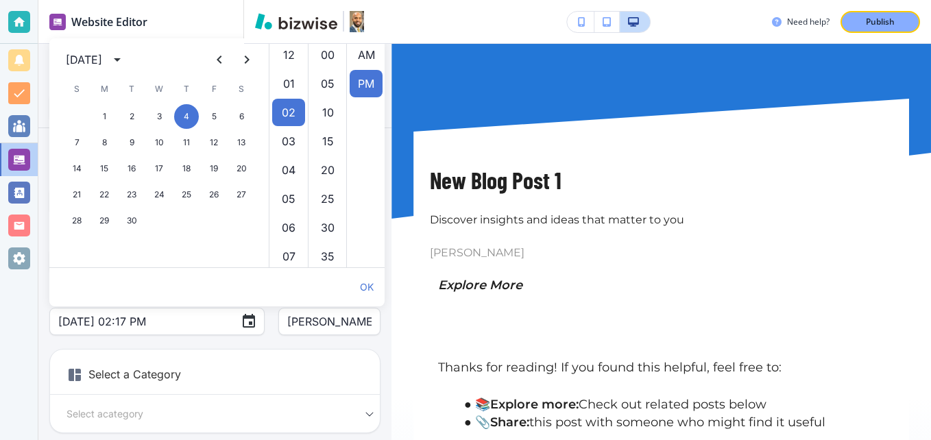
scroll to position [29, 0]
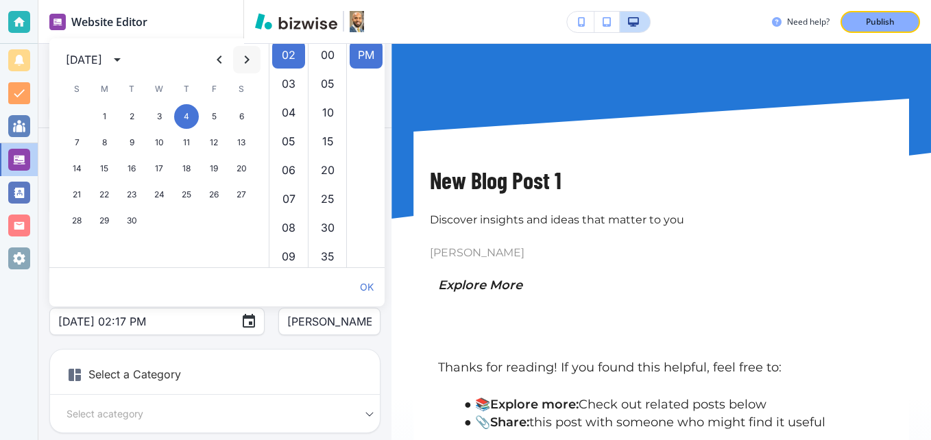
click at [241, 54] on icon "Next month" at bounding box center [246, 59] width 16 height 16
click at [103, 223] on button "24" at bounding box center [104, 220] width 25 height 25
type input "[DATE] 02:17 PM"
click at [364, 289] on button "OK" at bounding box center [366, 286] width 25 height 27
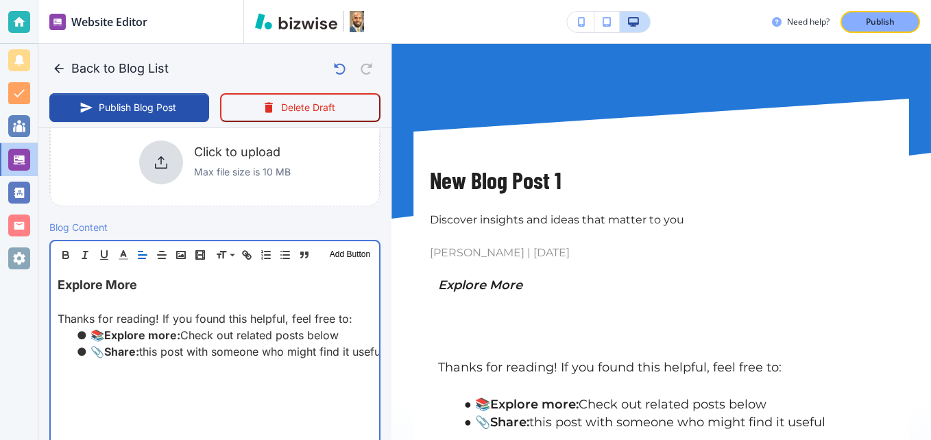
scroll to position [343, 0]
click at [60, 280] on span "Explore More" at bounding box center [97, 284] width 79 height 14
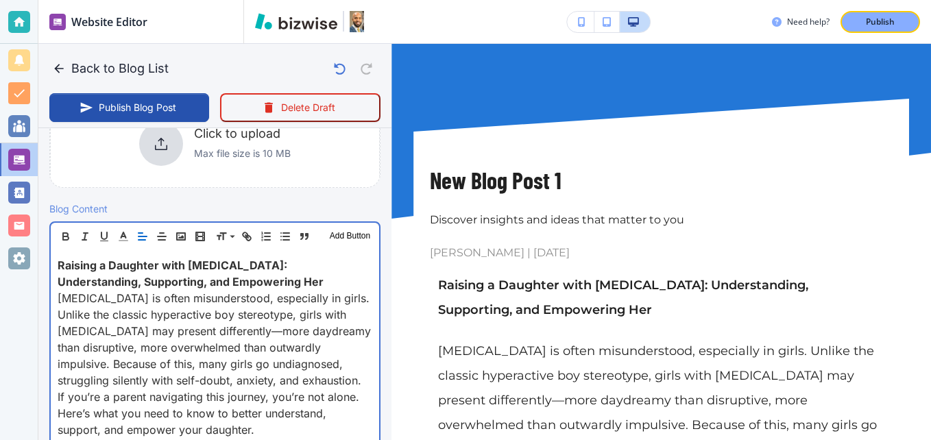
scroll to position [361, 0]
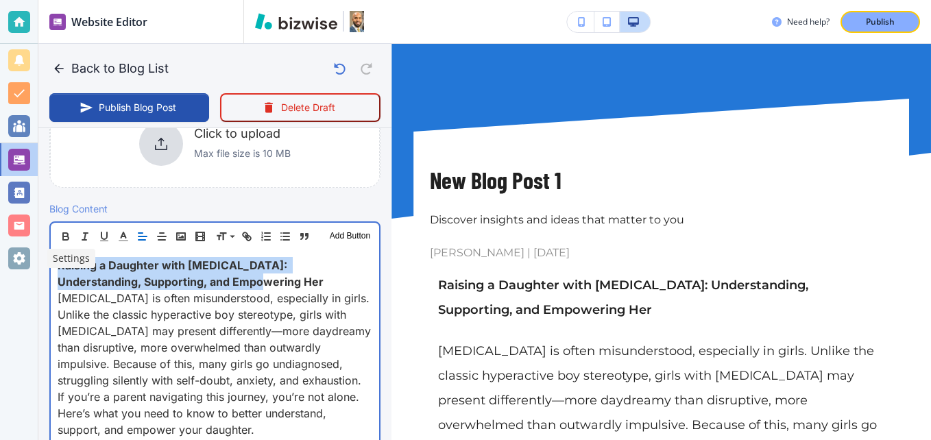
drag, startPoint x: 240, startPoint y: 282, endPoint x: 14, endPoint y: 249, distance: 227.9
click at [14, 249] on div "Website Editor Pages Edit, add, and delete pages or manage your page order Upda…" at bounding box center [465, 220] width 931 height 440
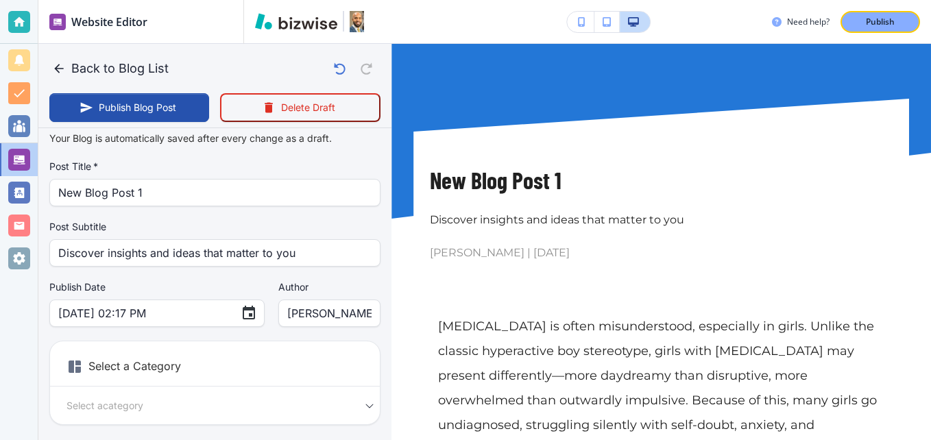
scroll to position [0, 0]
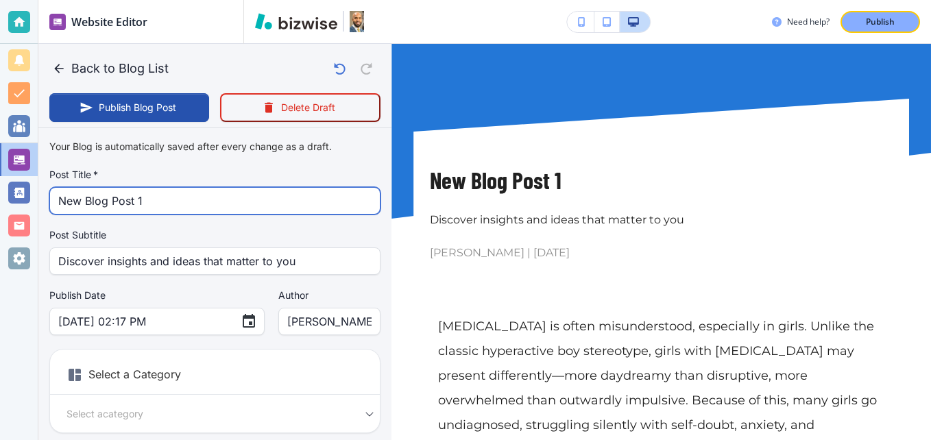
click at [129, 202] on input "New Blog Post 1" at bounding box center [214, 201] width 313 height 26
paste input "Raising a Daughter with [MEDICAL_DATA]: Understanding, Supporting, and Empoweri…"
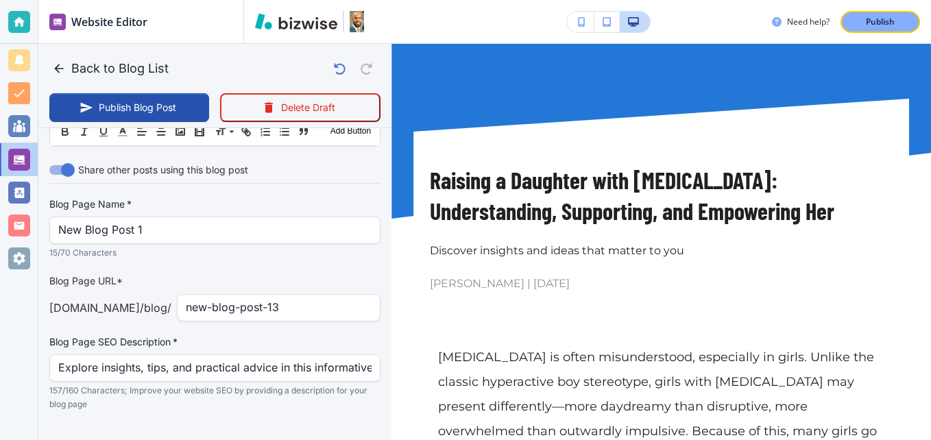
scroll to position [1850, 0]
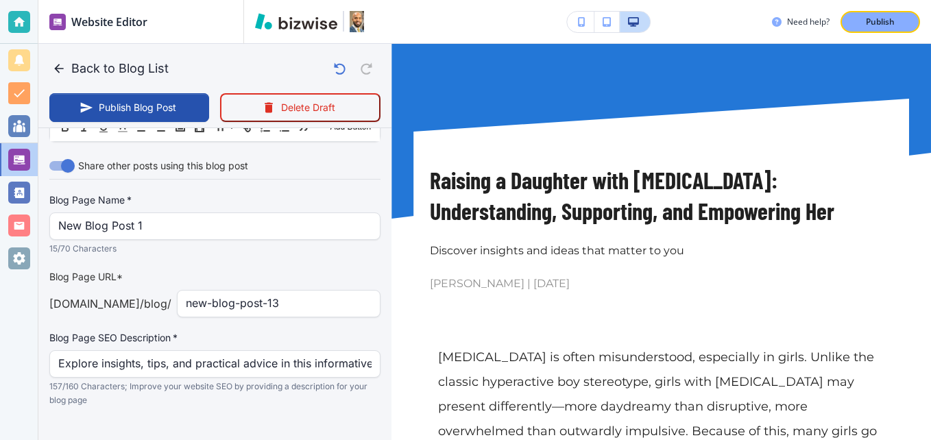
type input "Raising a Daughter with [MEDICAL_DATA]: Understanding, Supporting, and Empoweri…"
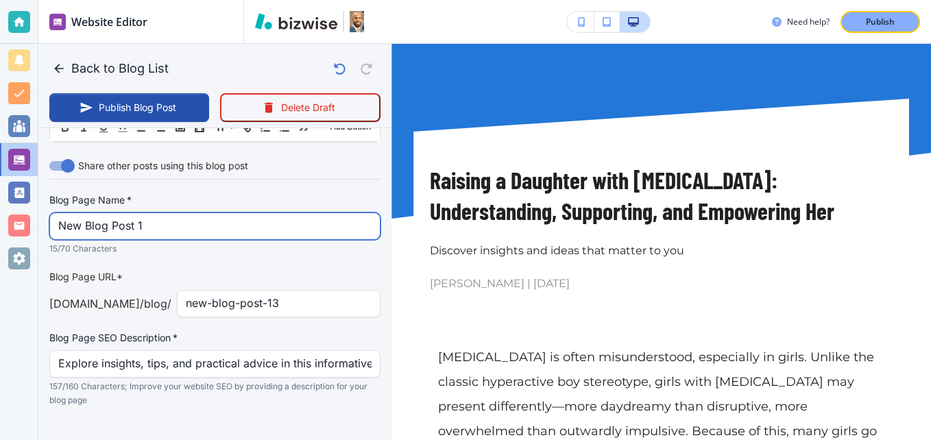
click at [149, 224] on input "New Blog Post 1" at bounding box center [214, 226] width 313 height 26
paste input "Raising a Daughter with [MEDICAL_DATA]: Understanding, Supporting, and [PERSON_…"
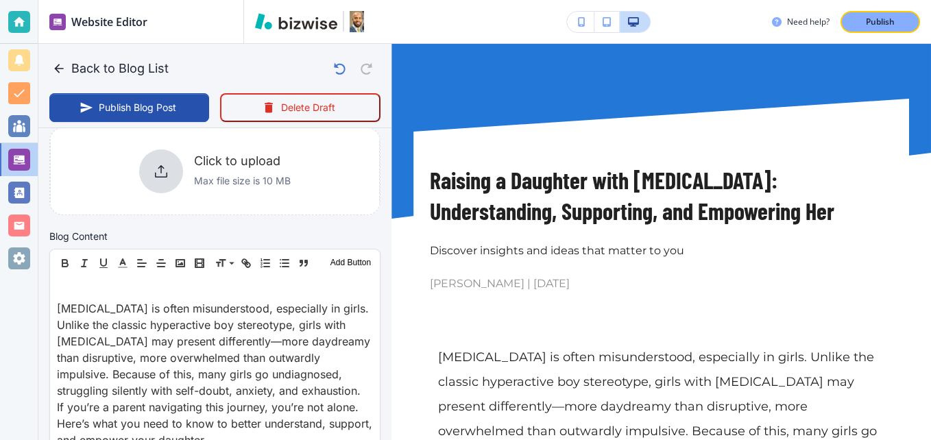
type input "Raising a Daughter with [MEDICAL_DATA]: Understanding, Supporting"
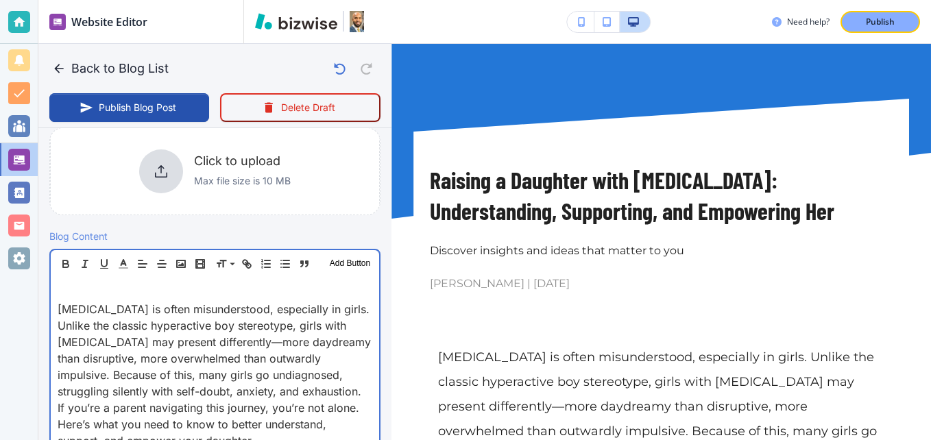
scroll to position [334, 0]
click at [86, 291] on p at bounding box center [215, 292] width 315 height 16
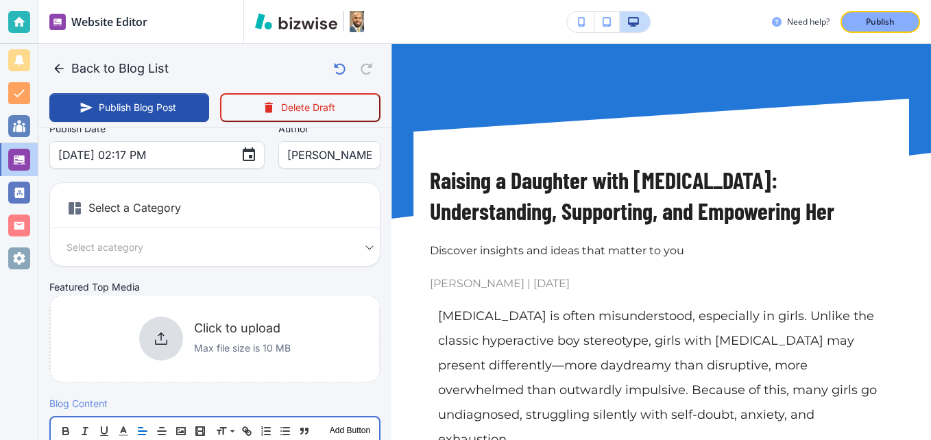
scroll to position [206, 0]
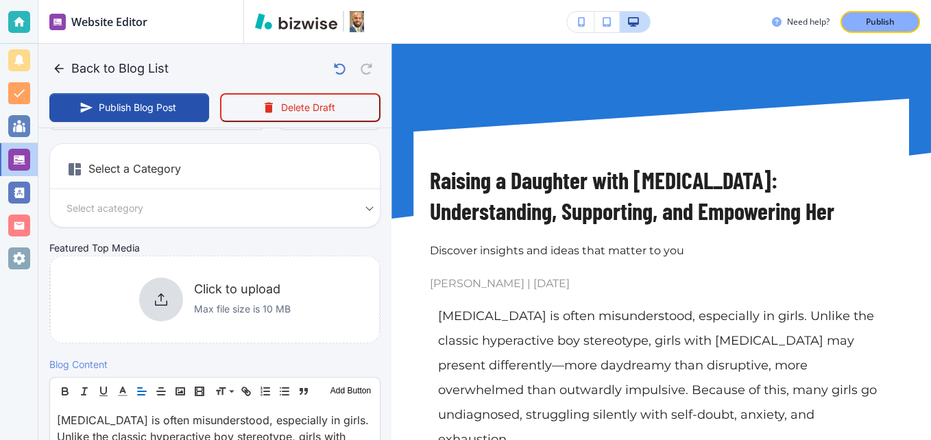
click at [150, 0] on body "Website Editor Pages Edit, add, and delete pages or manage your page order Upda…" at bounding box center [465, 0] width 931 height 0
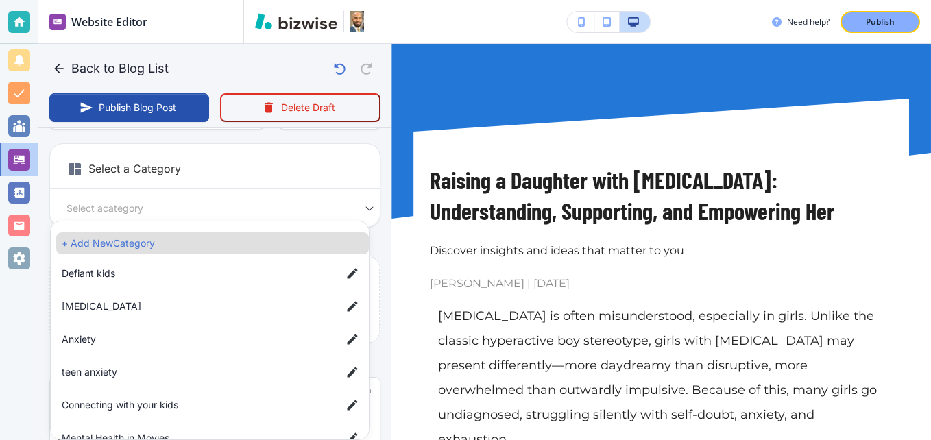
click at [138, 302] on span "[MEDICAL_DATA]" at bounding box center [196, 306] width 269 height 15
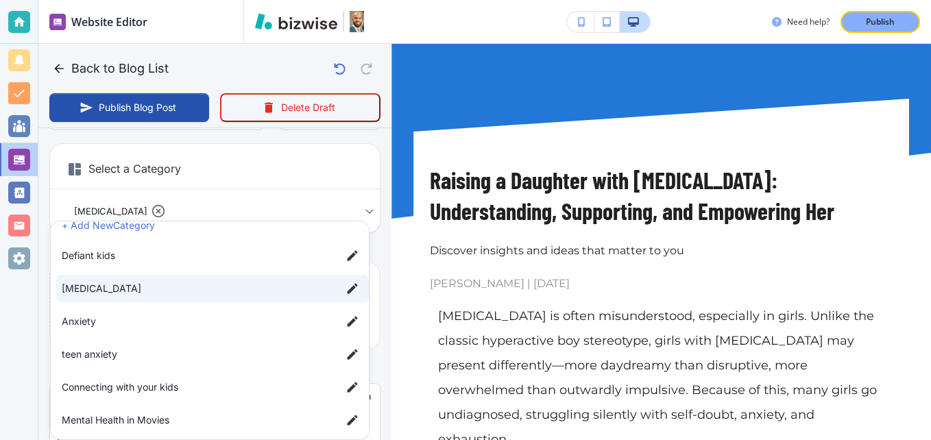
scroll to position [23, 0]
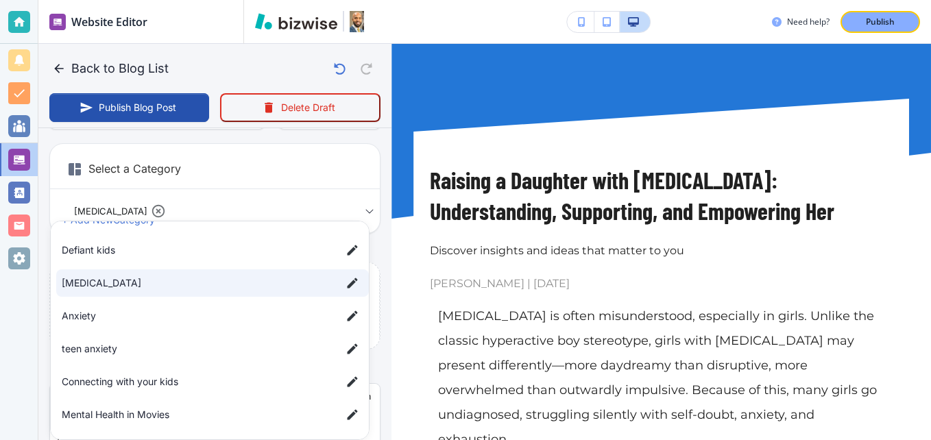
click at [139, 371] on li "Connecting with your kids" at bounding box center [212, 381] width 312 height 27
type input "a3d45c1be6d8d67ea97ca,ac9930850eba41ad3d28b"
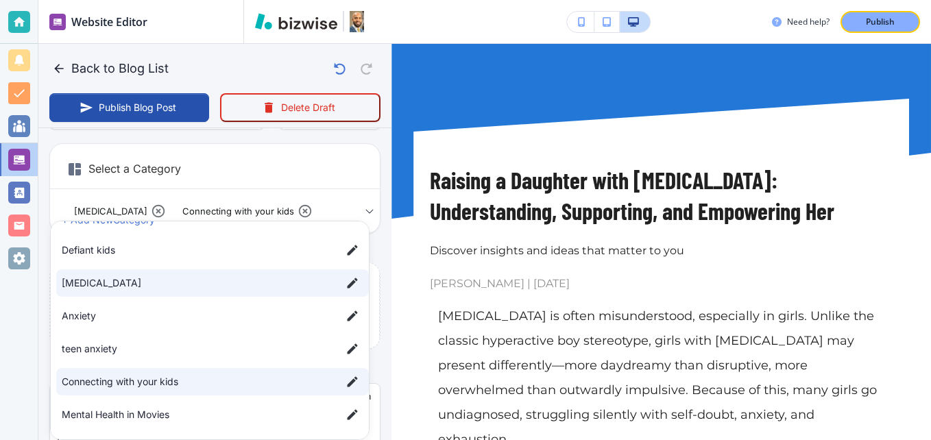
click at [259, 162] on div at bounding box center [465, 220] width 931 height 440
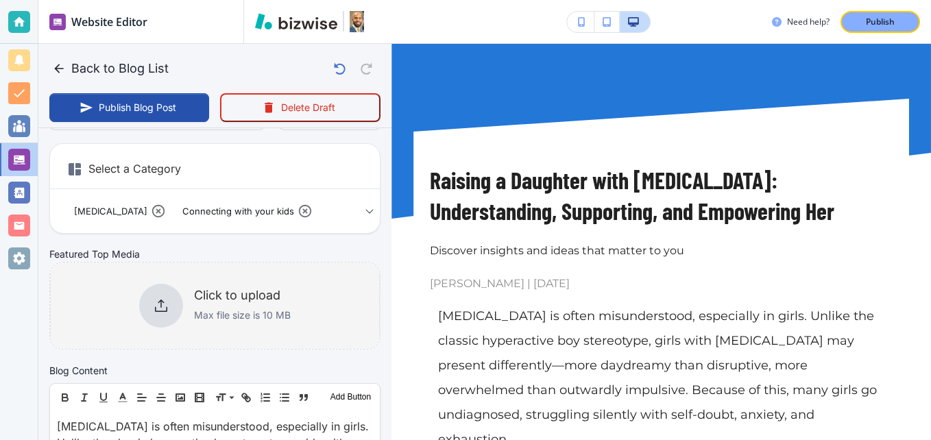
click at [205, 320] on p "Max file size is 10 MB" at bounding box center [242, 315] width 97 height 15
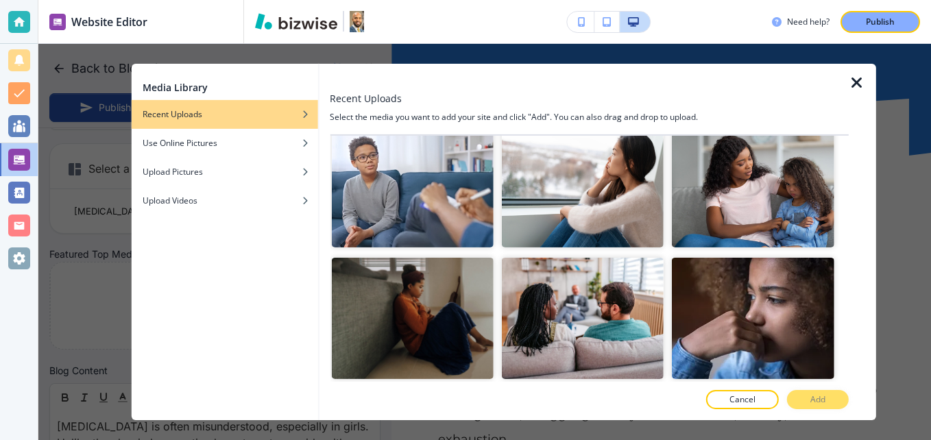
scroll to position [548, 0]
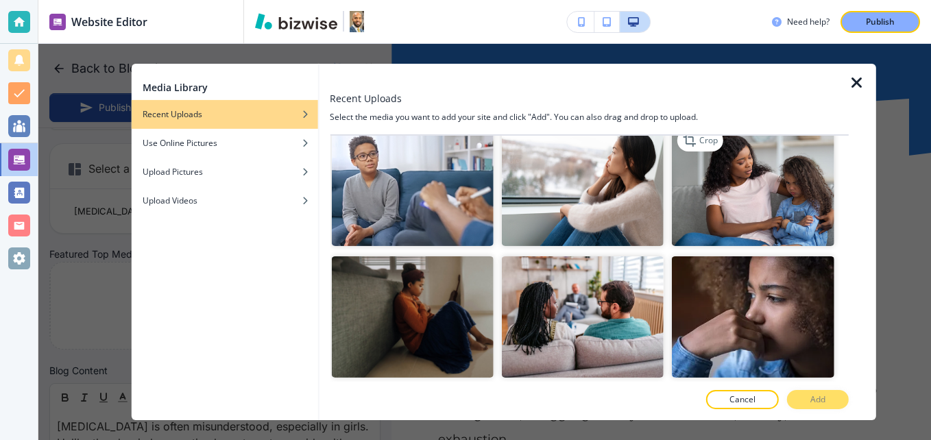
click at [729, 175] on img "button" at bounding box center [753, 184] width 162 height 121
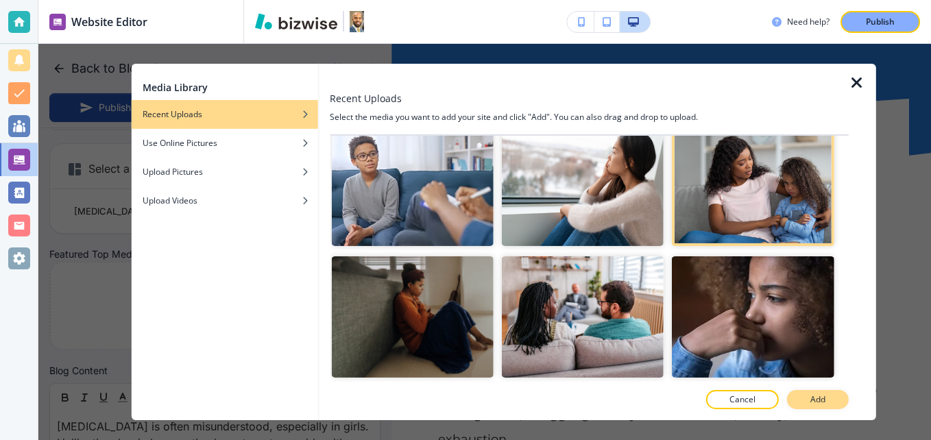
click at [804, 395] on button "Add" at bounding box center [818, 399] width 62 height 19
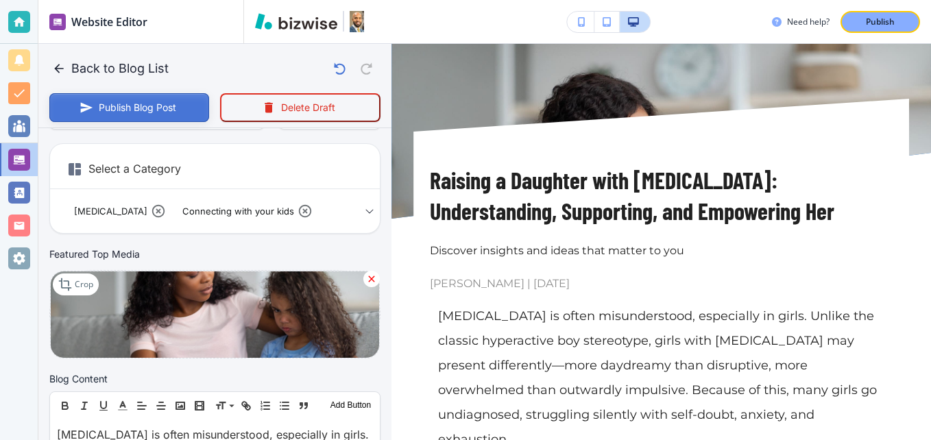
click at [138, 111] on button "Publish Blog Post" at bounding box center [129, 107] width 160 height 29
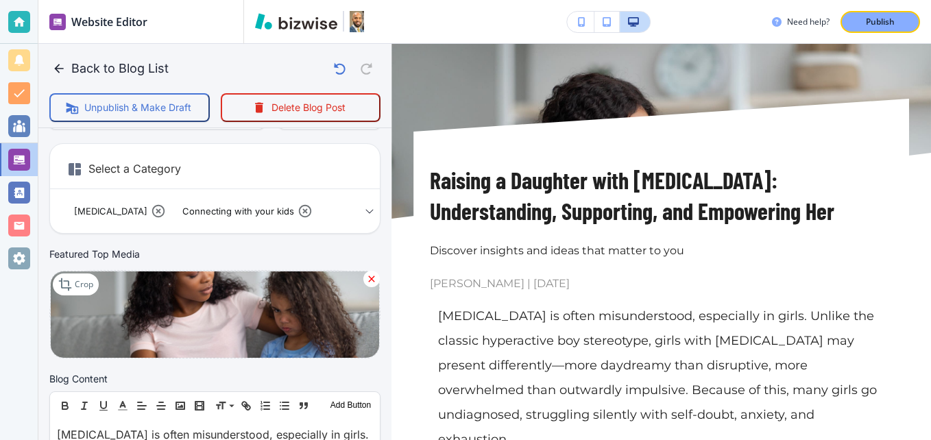
click at [89, 64] on button "Back to Blog List" at bounding box center [111, 68] width 125 height 27
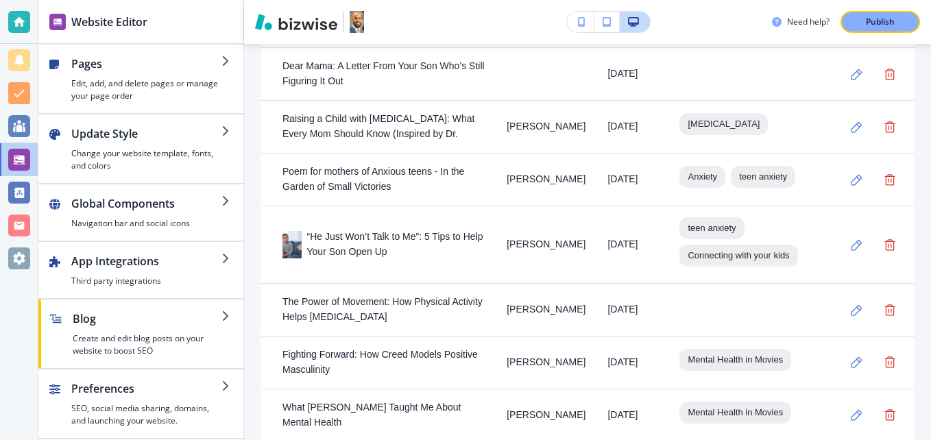
scroll to position [957, 0]
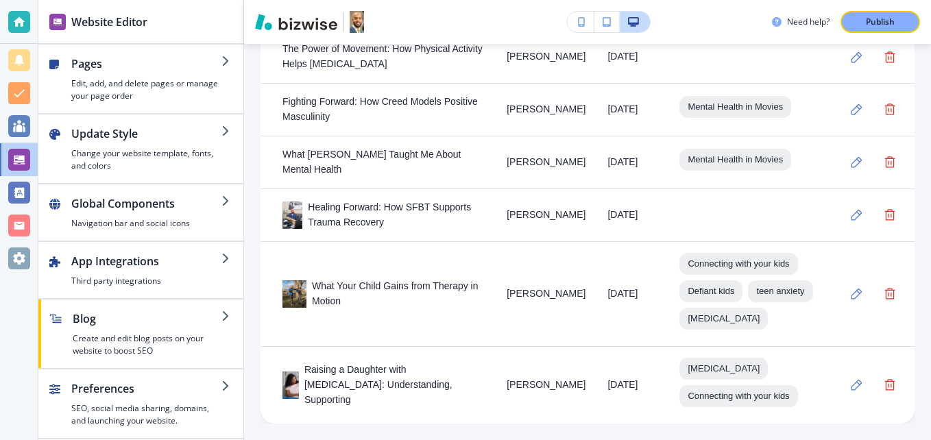
click at [417, 389] on div "Raising a Daughter with [MEDICAL_DATA]: Understanding, Supporting" at bounding box center [383, 385] width 202 height 45
click at [850, 388] on icon "button" at bounding box center [856, 385] width 12 height 12
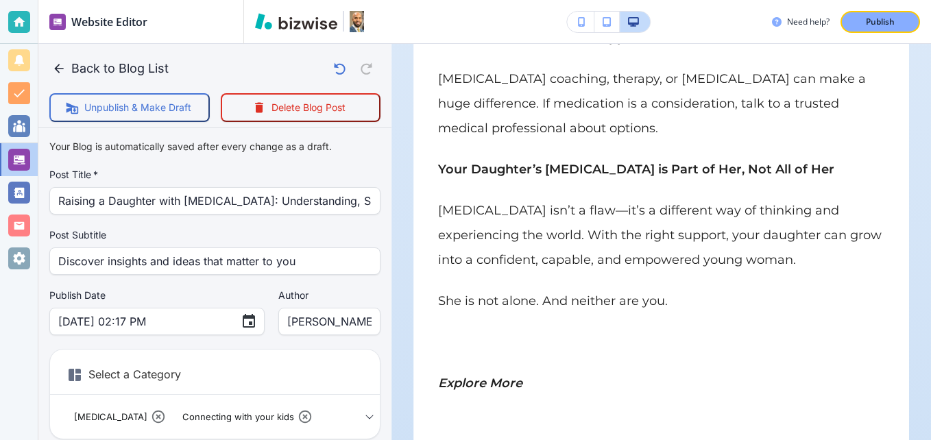
scroll to position [2261, 0]
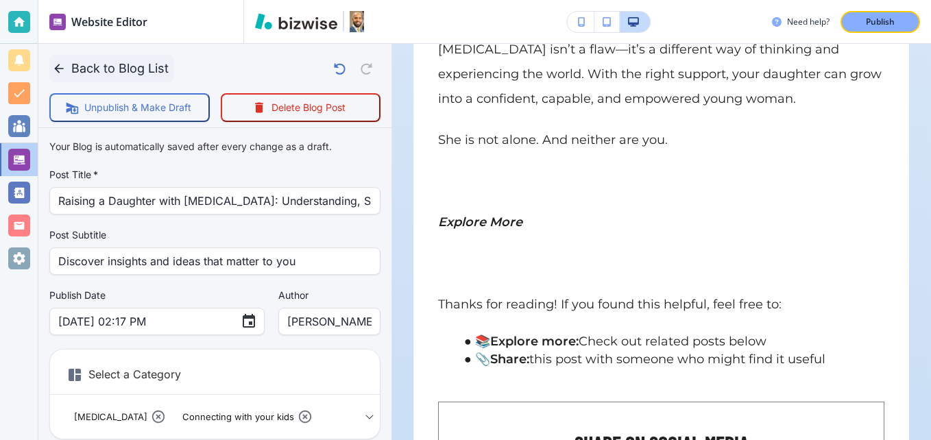
click at [112, 74] on button "Back to Blog List" at bounding box center [111, 68] width 125 height 27
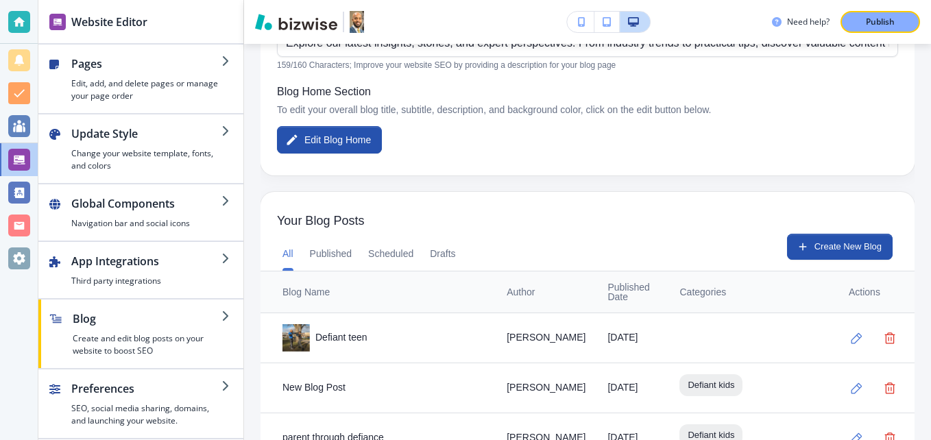
scroll to position [274, 0]
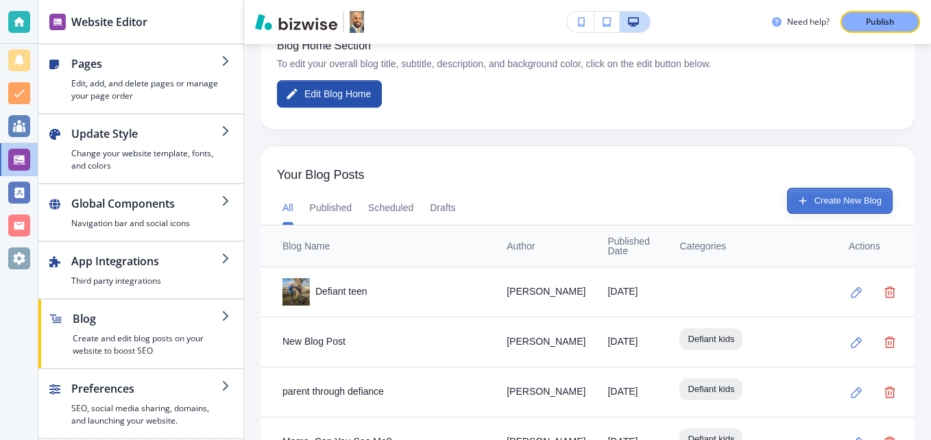
click at [824, 199] on button "Create New Blog" at bounding box center [840, 201] width 106 height 26
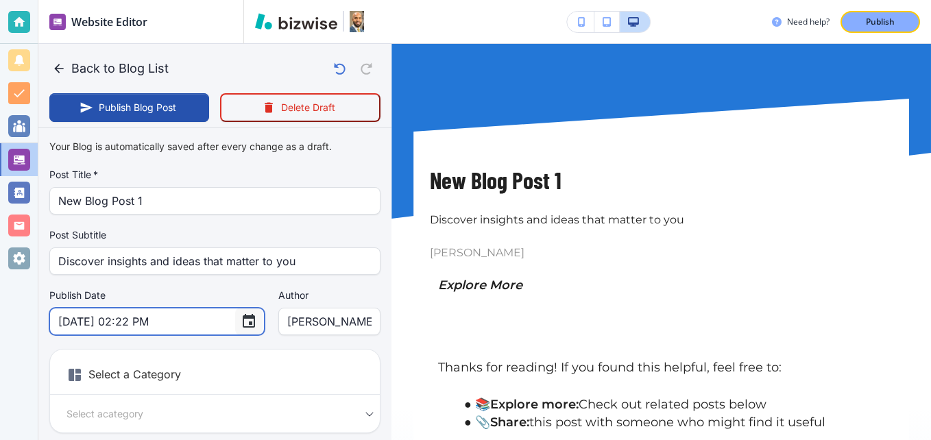
click at [241, 319] on icon "Choose date, selected date is Sep 4, 2025" at bounding box center [249, 321] width 16 height 16
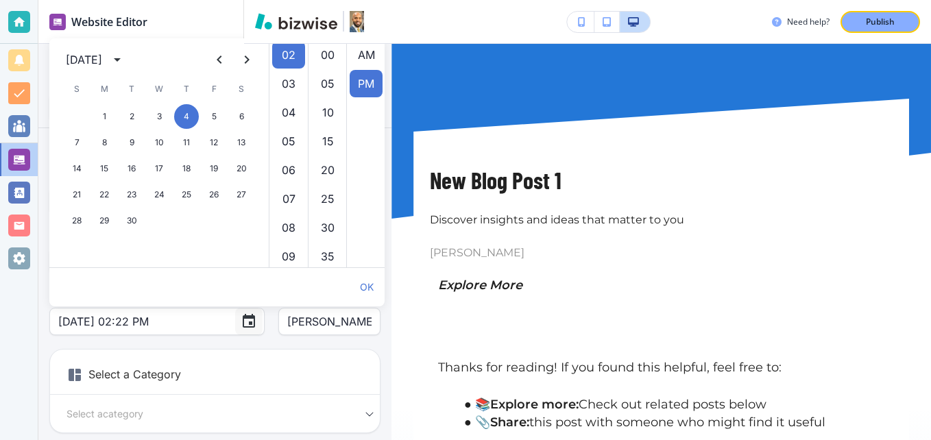
scroll to position [29, 0]
click at [250, 54] on icon "Next month" at bounding box center [246, 59] width 16 height 16
click at [108, 116] on button "1" at bounding box center [104, 116] width 25 height 25
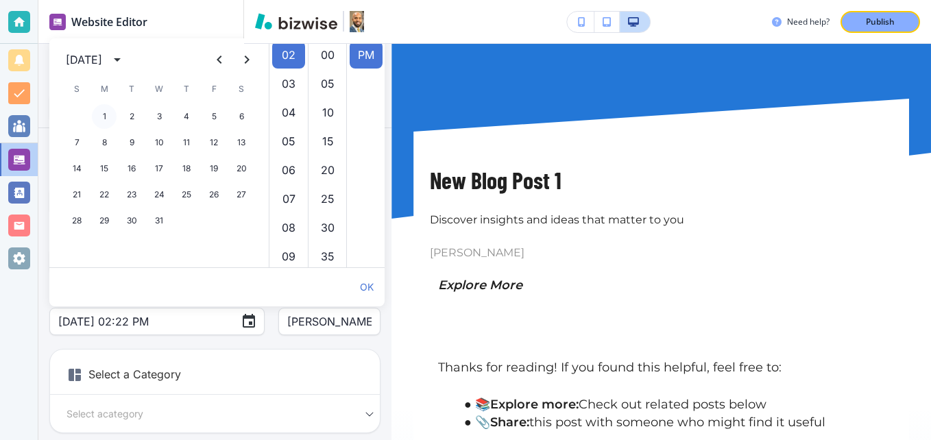
type input "[DATE] 02:22 PM"
click at [245, 371] on h6 "Select a Category" at bounding box center [215, 377] width 330 height 34
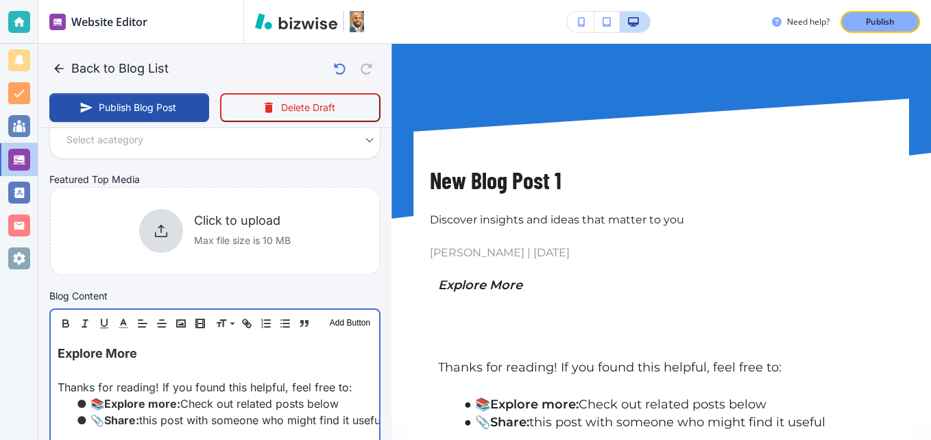
scroll to position [275, 0]
click at [57, 350] on div "Explore More Thanks for reading! If you found this helpful, feel free to: 📚 Exp…" at bounding box center [215, 425] width 328 height 178
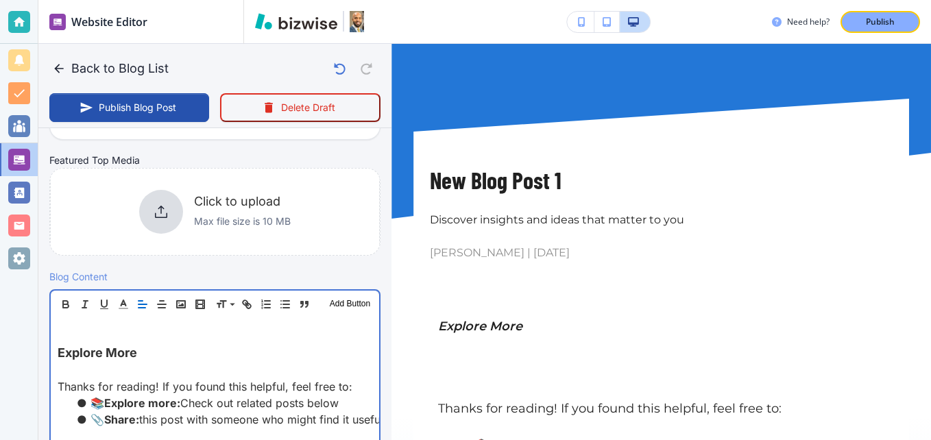
scroll to position [312, 0]
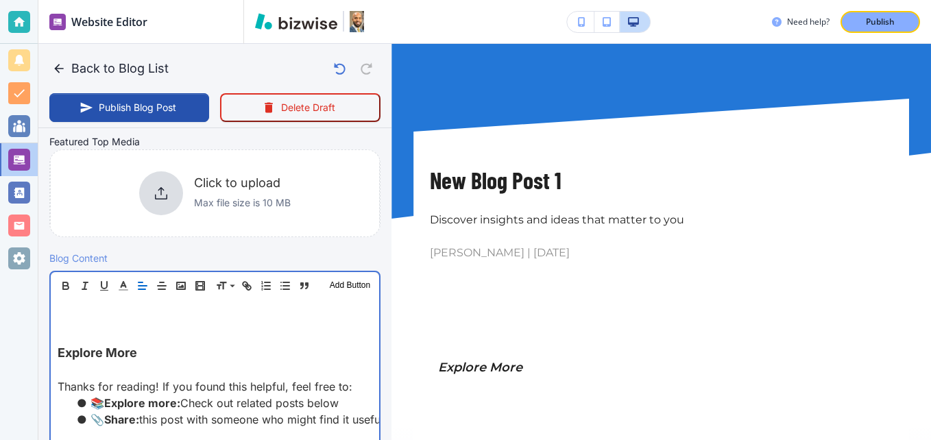
click at [102, 309] on p at bounding box center [215, 315] width 315 height 19
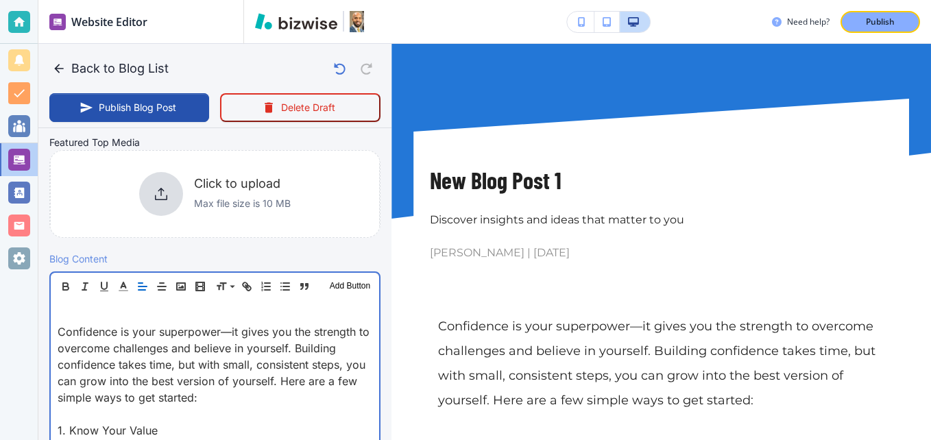
click at [76, 318] on p at bounding box center [215, 315] width 315 height 16
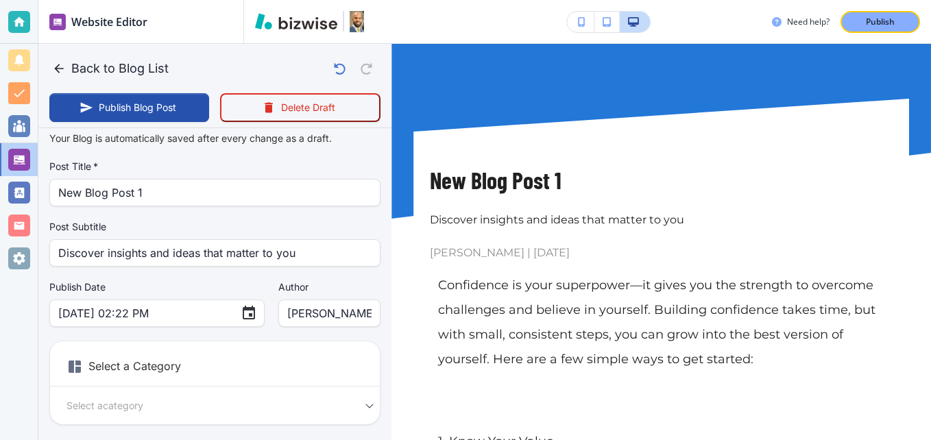
scroll to position [0, 0]
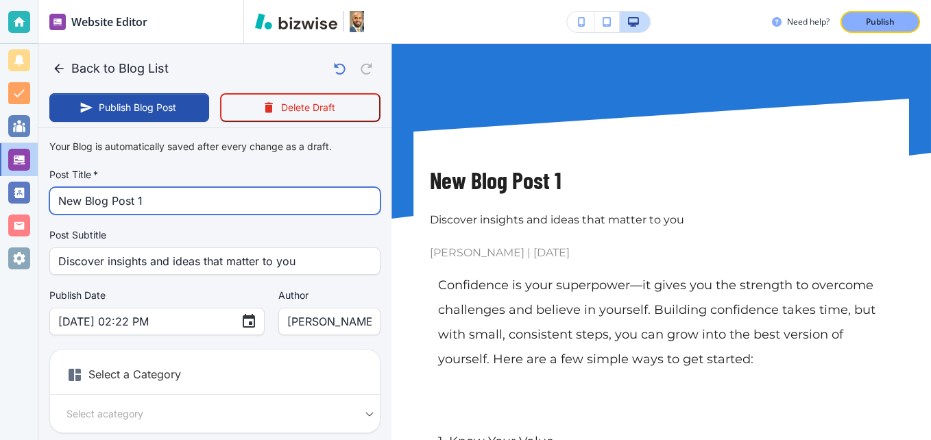
click at [169, 196] on input "New Blog Post 1" at bounding box center [214, 201] width 313 height 26
paste input "How Young Black Men Can Build Confidence"
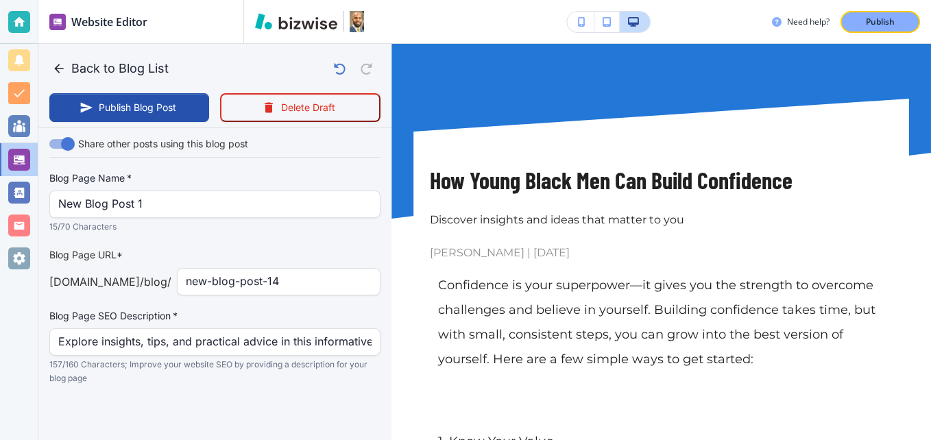
scroll to position [1832, 0]
type input "How Young Black Men Can Build Confidence"
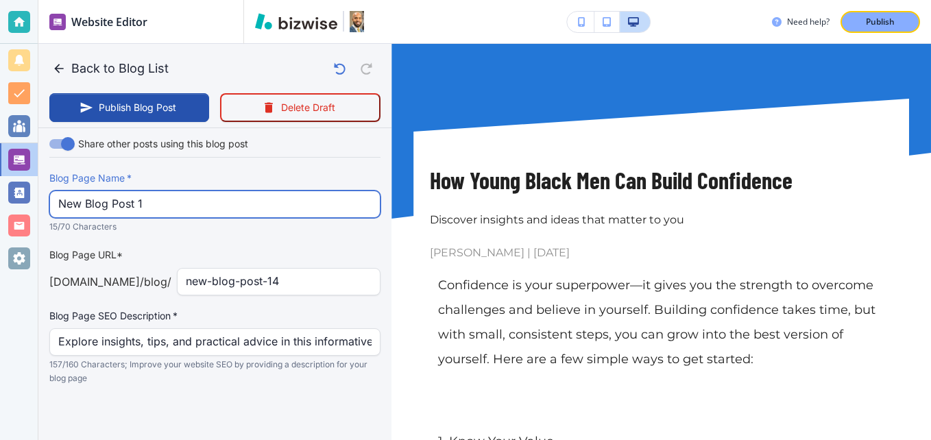
click at [160, 209] on input "New Blog Post 1" at bounding box center [214, 204] width 313 height 26
paste input "How Young Black Men Can Build Confidence"
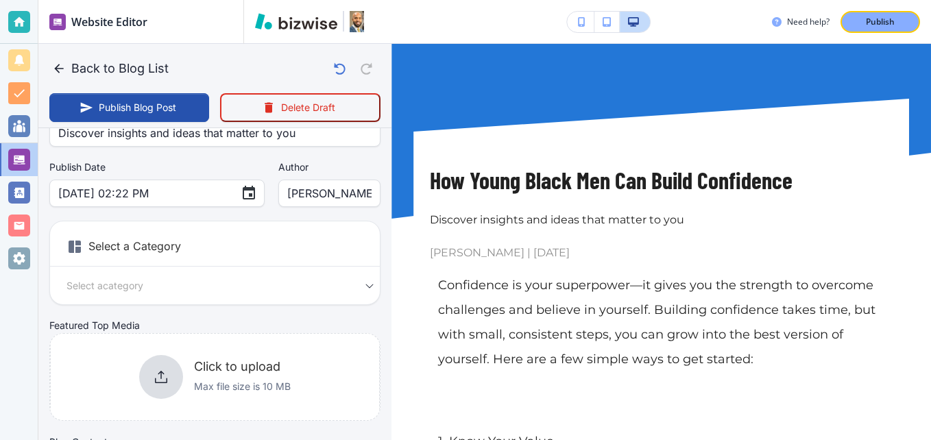
scroll to position [119, 0]
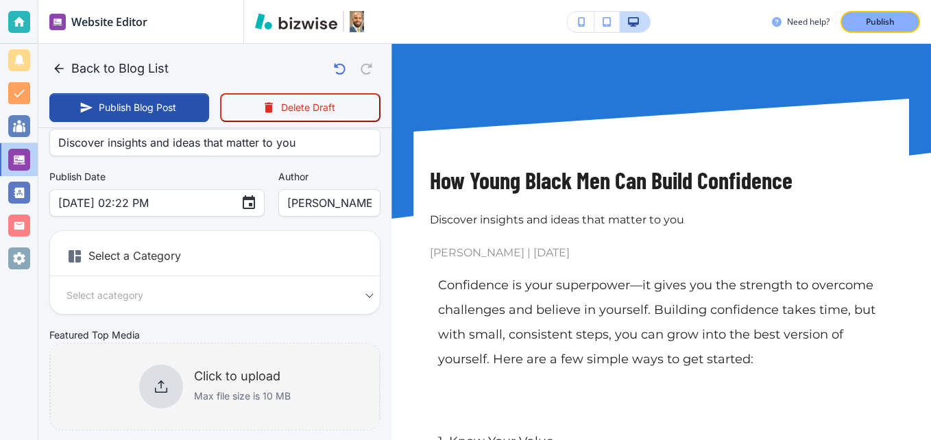
type input "How Young Black Men Can Build Confidence"
click at [153, 389] on icon at bounding box center [161, 386] width 16 height 16
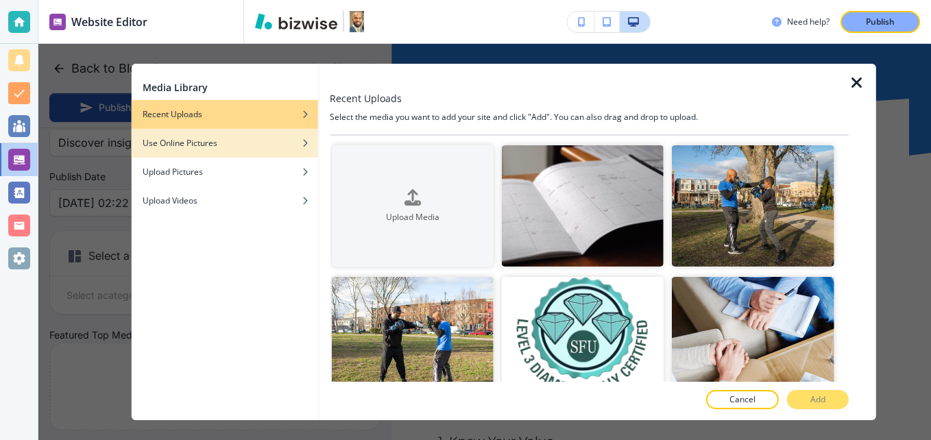
click at [273, 149] on div "button" at bounding box center [225, 153] width 186 height 8
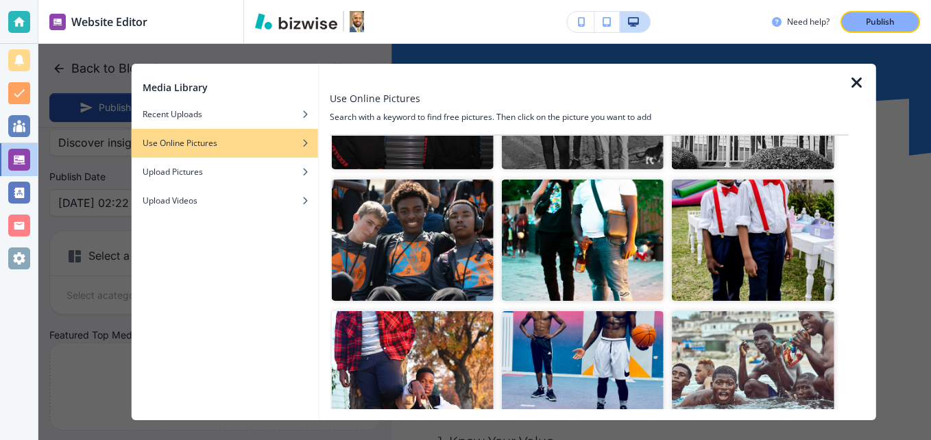
scroll to position [1508, 0]
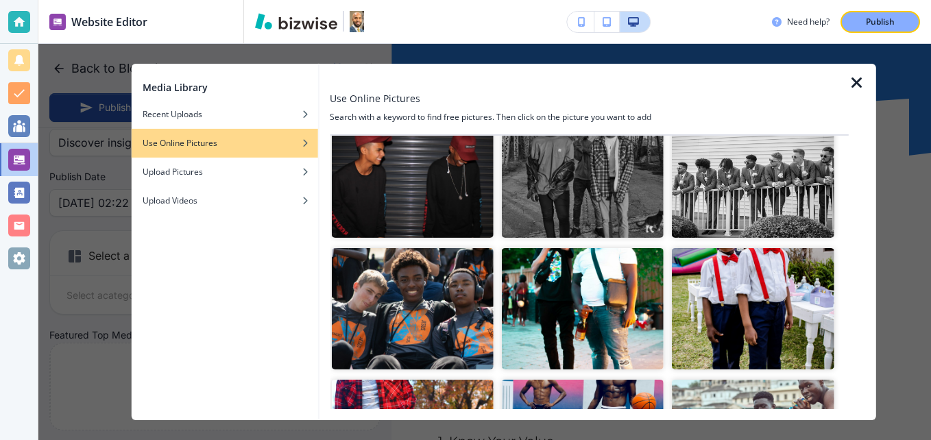
click at [667, 112] on h4 "Search with a keyword to find free pictures. Then click on the picture you want…" at bounding box center [589, 117] width 519 height 12
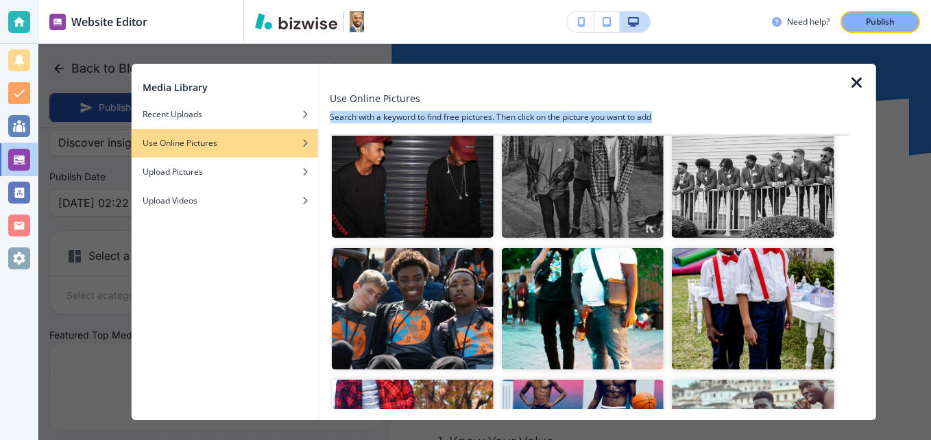
click at [667, 112] on h4 "Search with a keyword to find free pictures. Then click on the picture you want…" at bounding box center [589, 117] width 519 height 12
drag, startPoint x: 667, startPoint y: 112, endPoint x: 565, endPoint y: 112, distance: 102.1
click at [565, 112] on h4 "Search with a keyword to find free pictures. Then click on the picture you want…" at bounding box center [589, 117] width 519 height 12
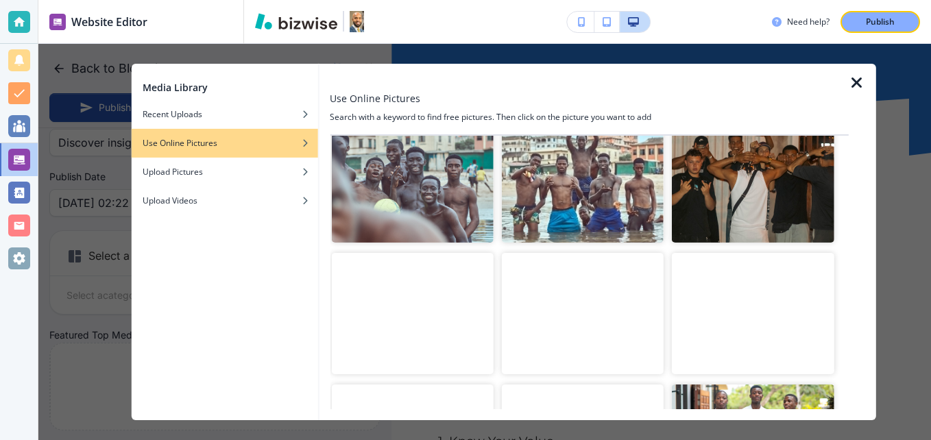
scroll to position [0, 0]
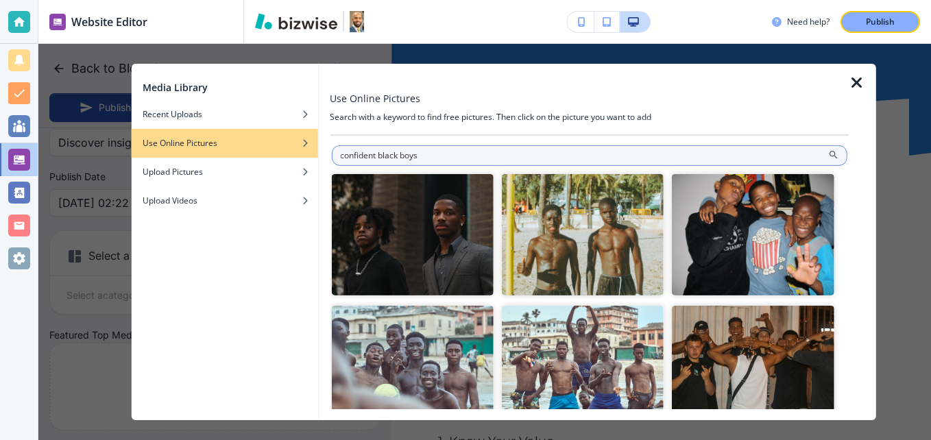
click at [512, 147] on input "confident black boys" at bounding box center [589, 155] width 516 height 21
type input "successful black boys"
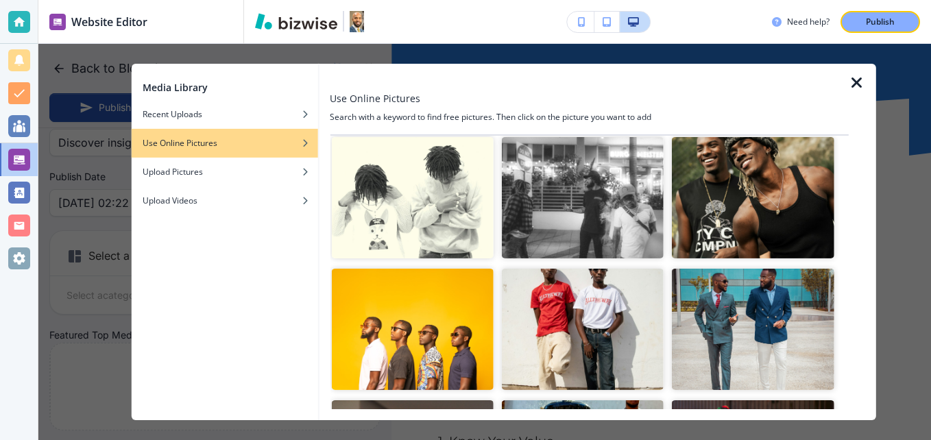
scroll to position [5803, 0]
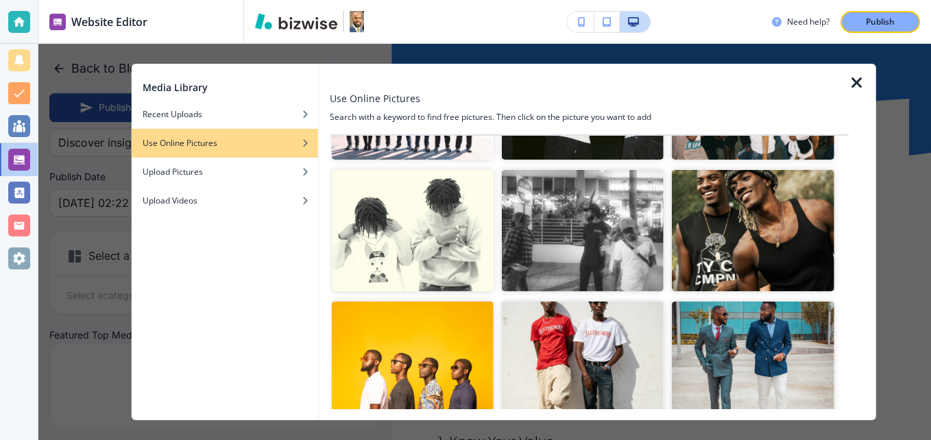
click at [791, 302] on img "button" at bounding box center [753, 362] width 162 height 121
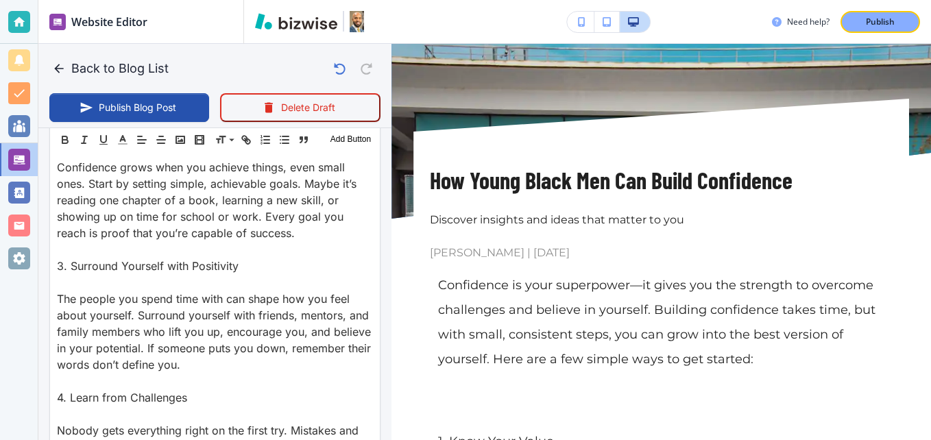
scroll to position [735, 0]
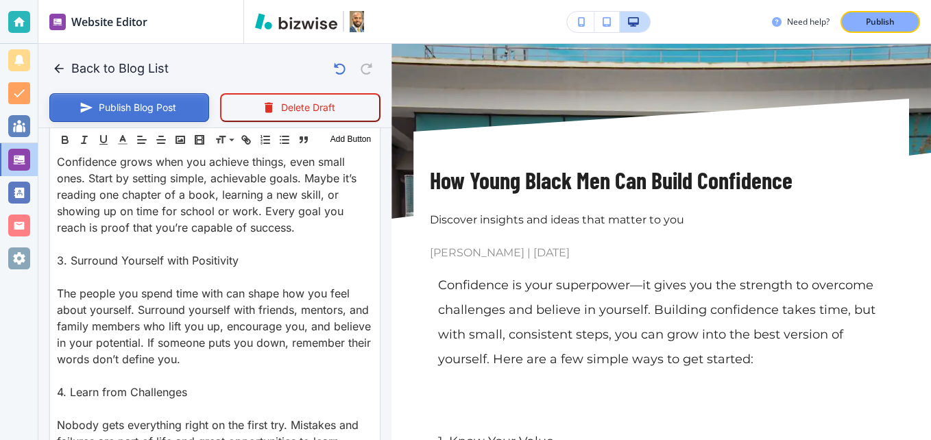
click at [138, 111] on button "Publish Blog Post" at bounding box center [129, 107] width 160 height 29
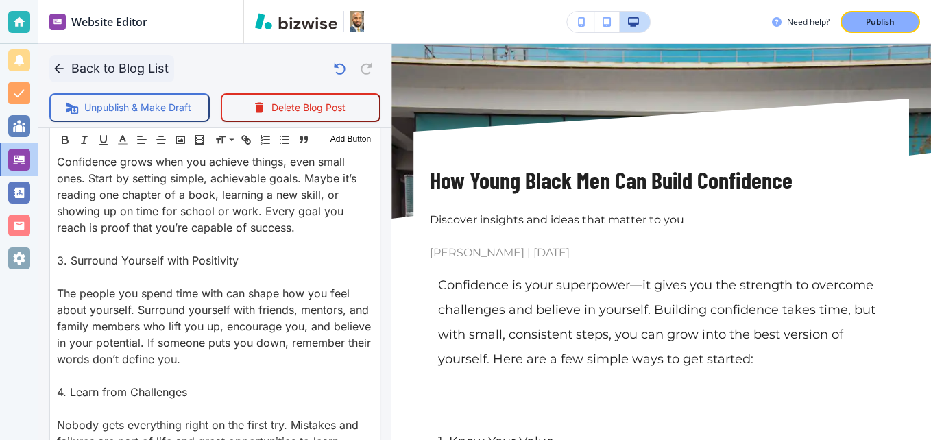
click at [117, 63] on button "Back to Blog List" at bounding box center [111, 68] width 125 height 27
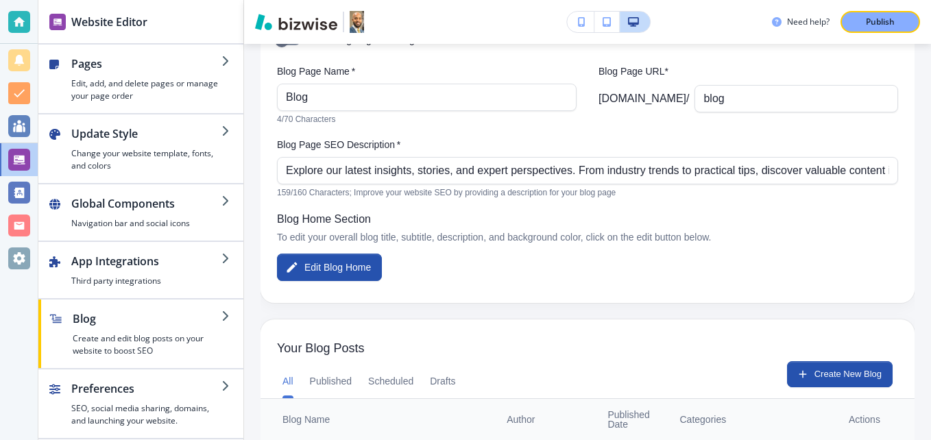
scroll to position [274, 0]
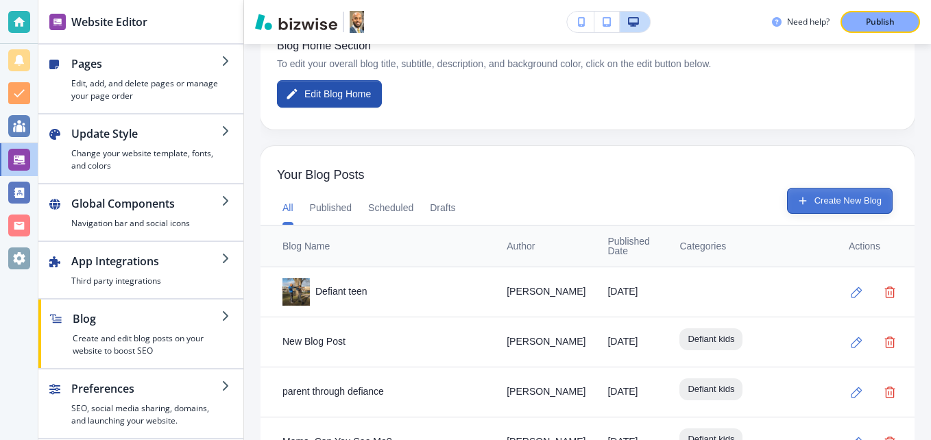
click at [820, 204] on button "Create New Blog" at bounding box center [840, 201] width 106 height 26
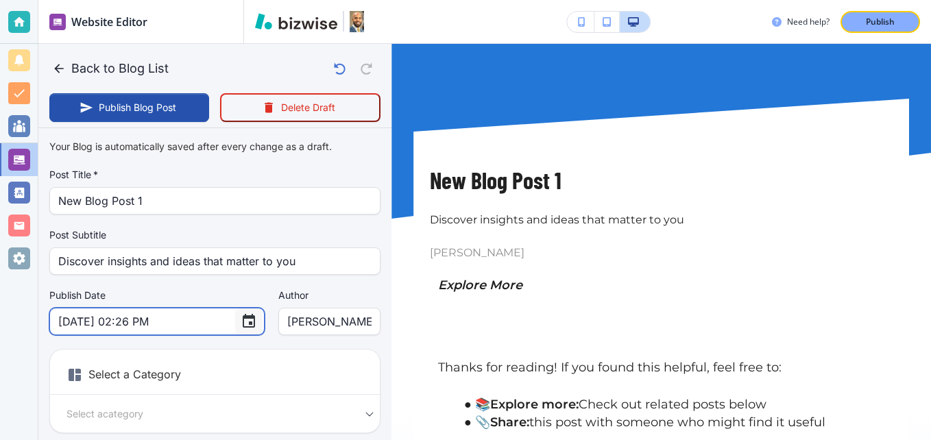
click at [241, 321] on icon "Choose date, selected date is Sep 4, 2025" at bounding box center [249, 321] width 16 height 16
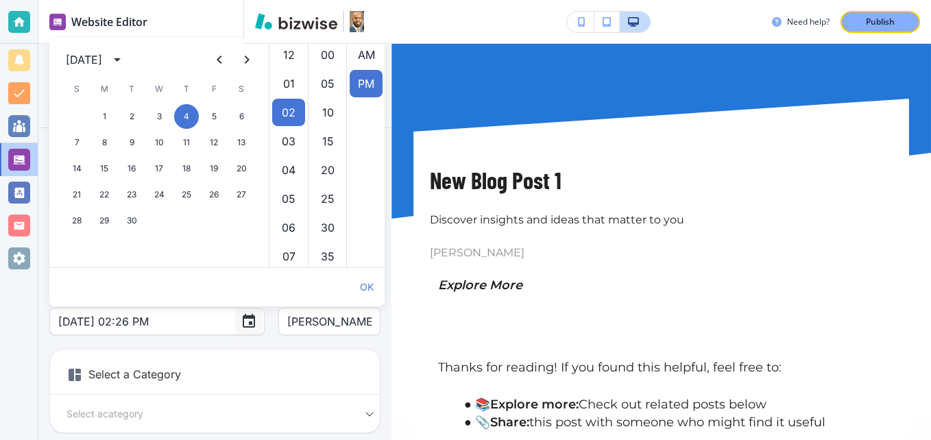
scroll to position [29, 0]
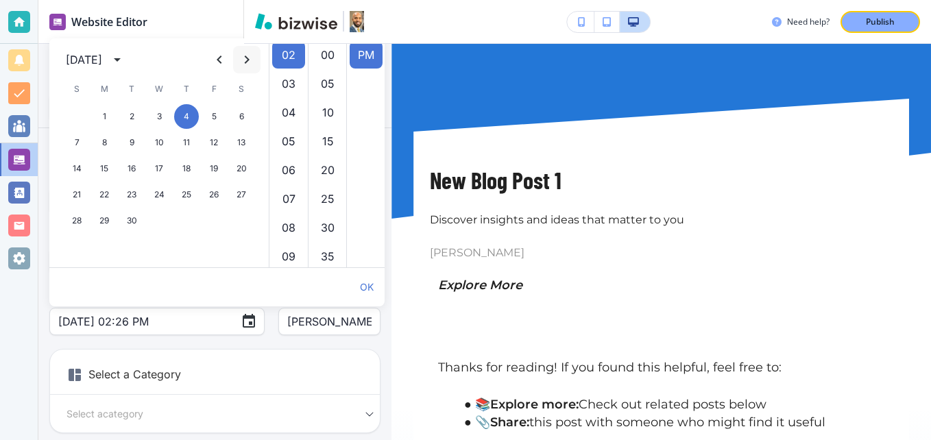
click at [249, 49] on button "Next month" at bounding box center [246, 59] width 27 height 27
click at [105, 139] on button "8" at bounding box center [104, 142] width 25 height 25
type input "[DATE] 02:26 PM"
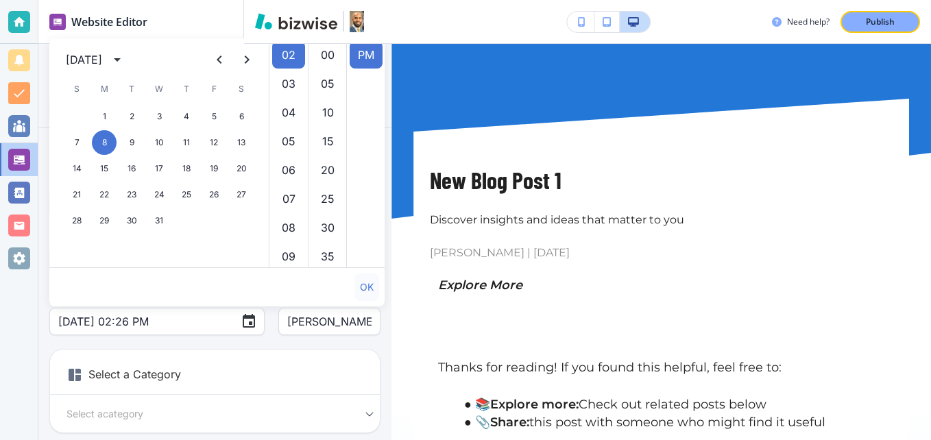
click at [365, 288] on button "OK" at bounding box center [366, 286] width 25 height 27
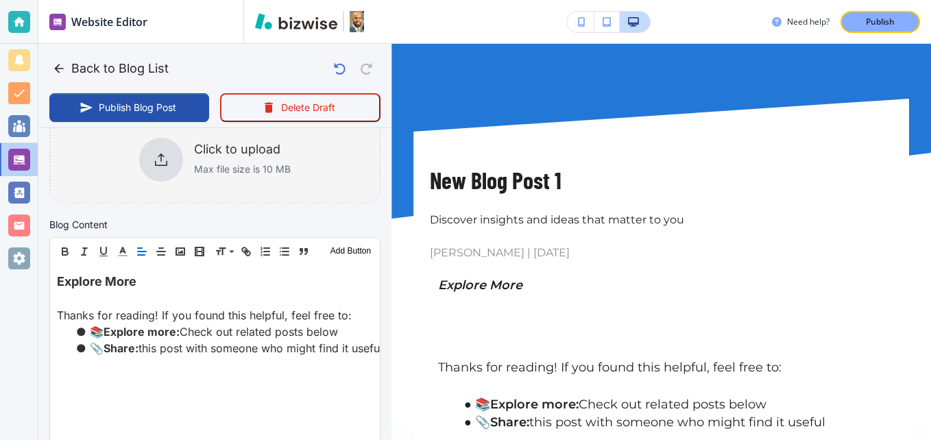
scroll to position [411, 0]
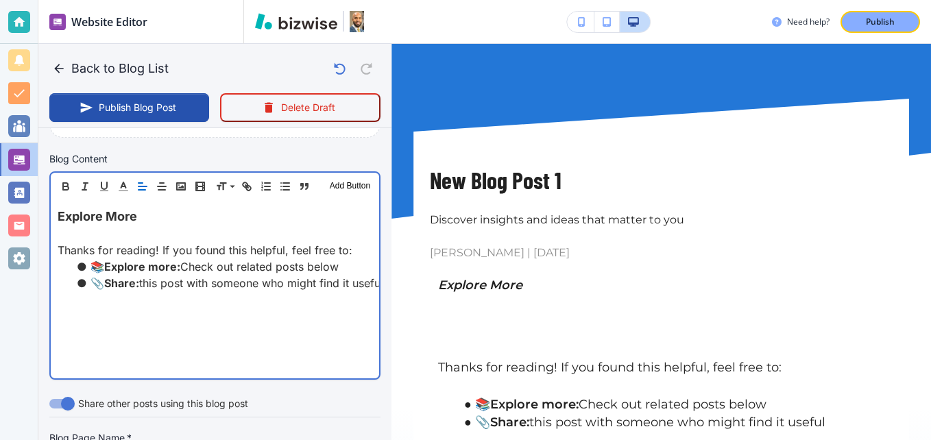
click at [57, 219] on div "Explore More Thanks for reading! If you found this helpful, feel free to: 📚 Exp…" at bounding box center [215, 289] width 328 height 178
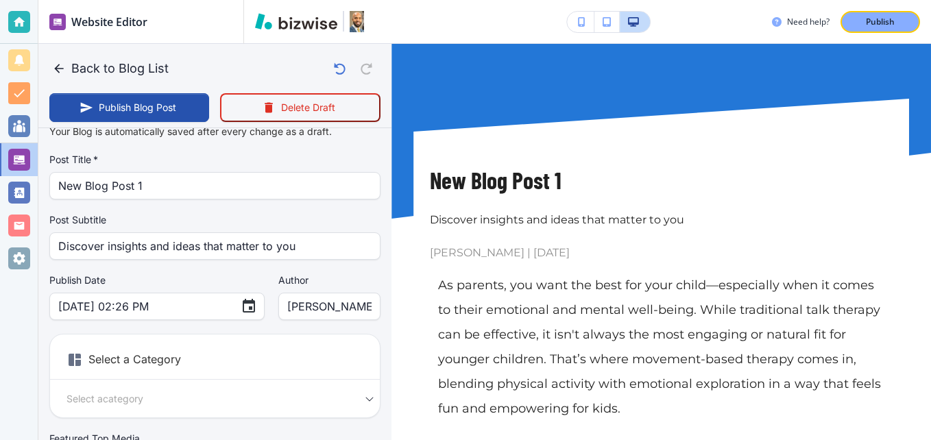
scroll to position [0, 0]
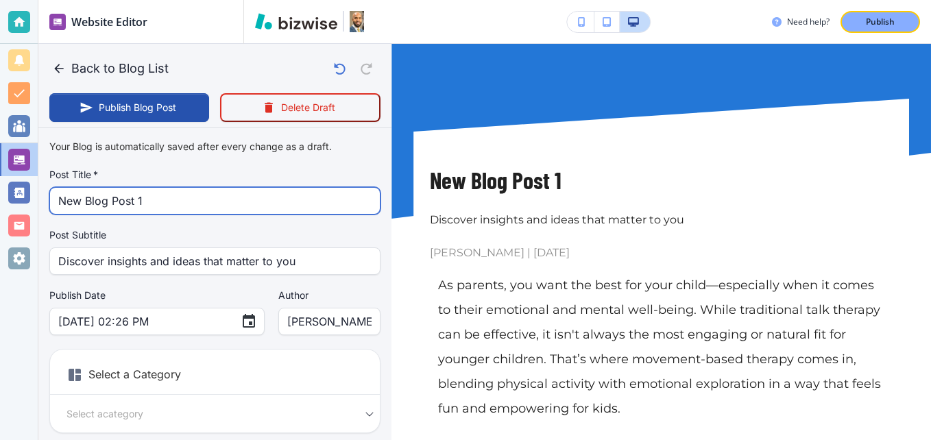
click at [172, 198] on input "New Blog Post 1" at bounding box center [214, 201] width 313 height 26
paste input "The Benefits of Movement in Therapy for Young Kids: A Parent’s Guide"
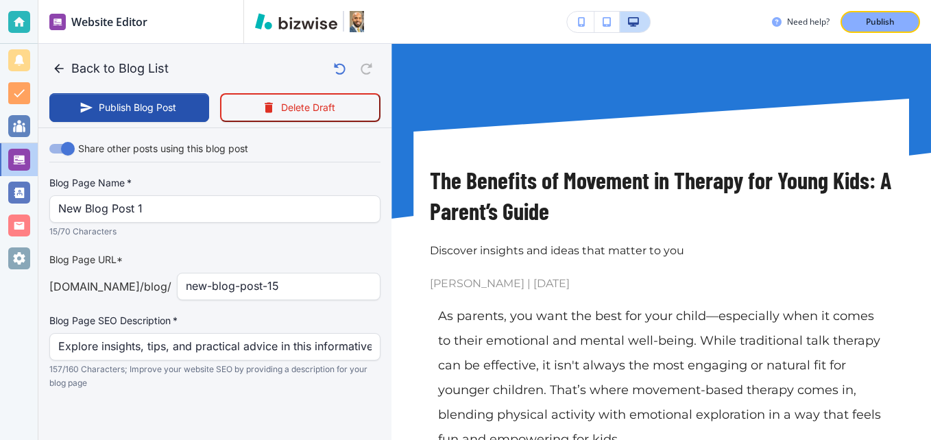
scroll to position [2934, 0]
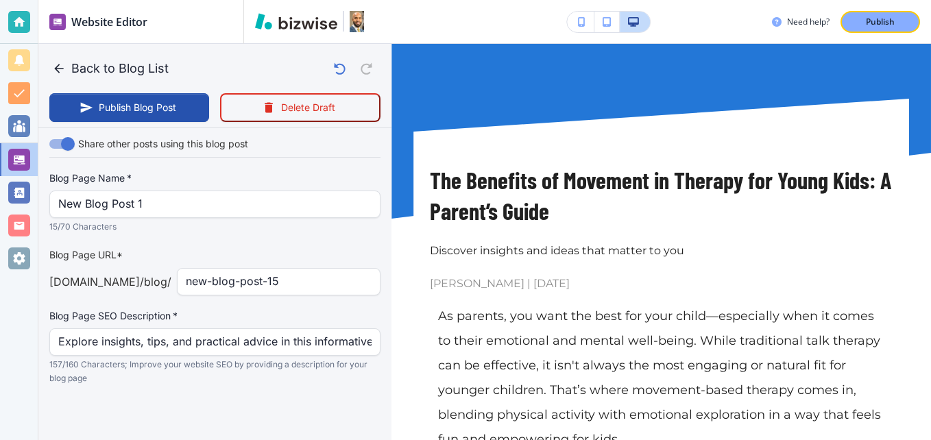
type input "The Benefits of Movement in Therapy for Young Kids: A Parent’s Guide"
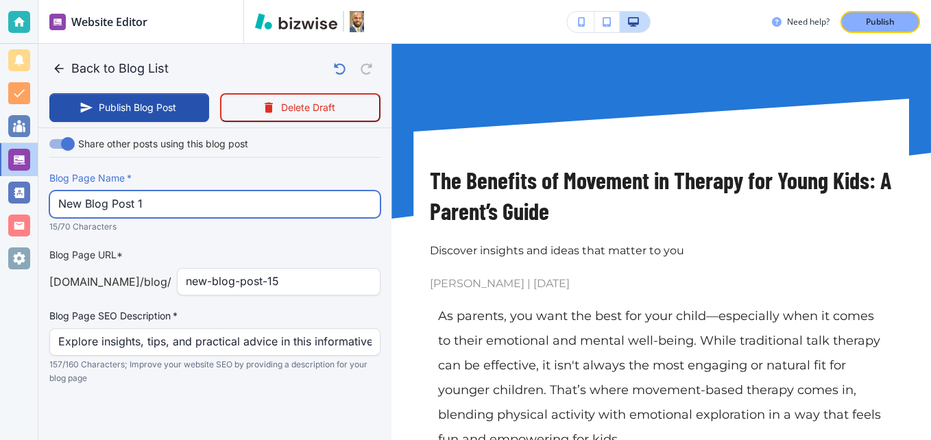
click at [161, 204] on input "New Blog Post 1" at bounding box center [214, 204] width 313 height 26
paste input "The Benefits of Movement in Therapy for Young Kids: A Parent’s Guide"
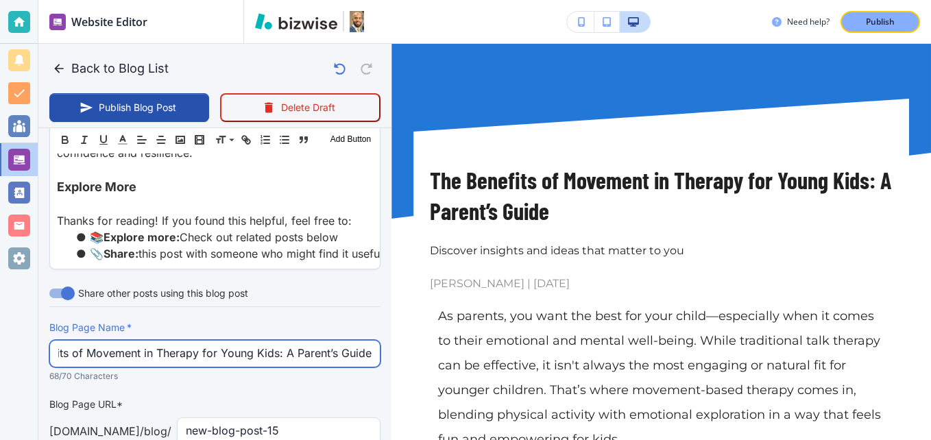
scroll to position [0, 63]
type input "The Benefits of Movement in Therapy for Young Kids: A Parent’s Guide"
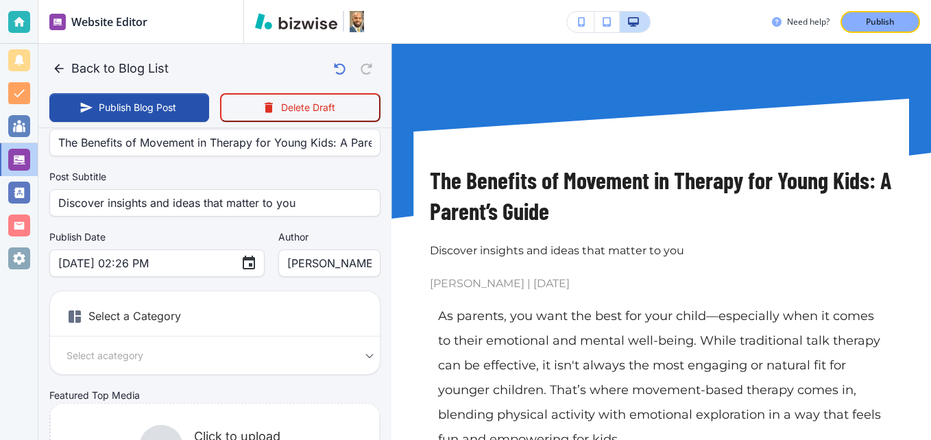
scroll to position [137, 0]
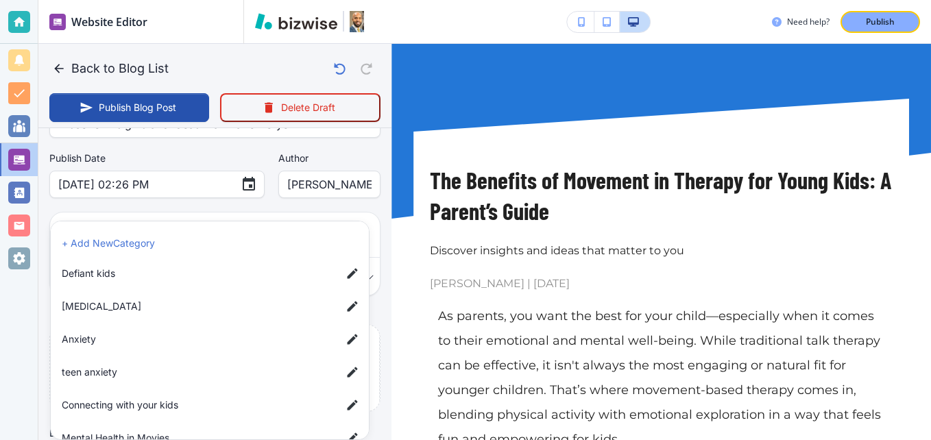
click at [183, 0] on body "Website Editor Pages Edit, add, and delete pages or manage your page order Upda…" at bounding box center [465, 0] width 931 height 0
click at [132, 275] on span "Defiant kids" at bounding box center [196, 273] width 269 height 15
click at [138, 400] on span "Connecting with your kids" at bounding box center [196, 404] width 269 height 15
type input "a85ec54a1e65b5c74c8cd,ac9930850eba41ad3d28b"
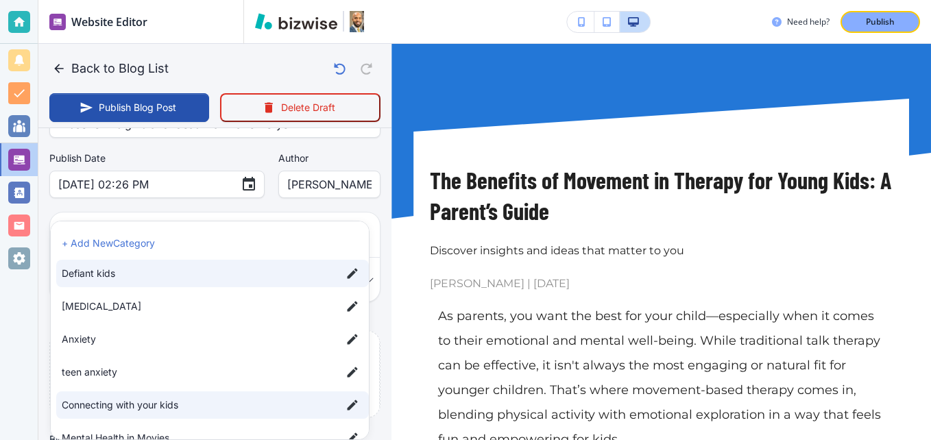
click at [209, 207] on div at bounding box center [465, 220] width 931 height 440
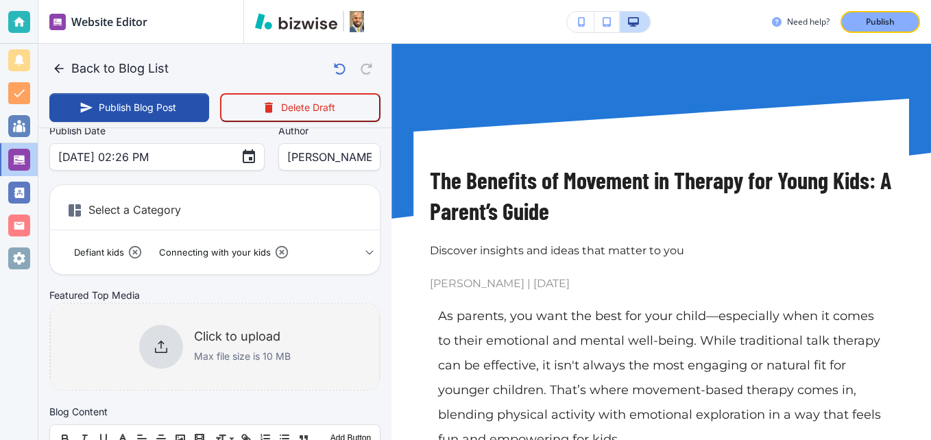
scroll to position [206, 0]
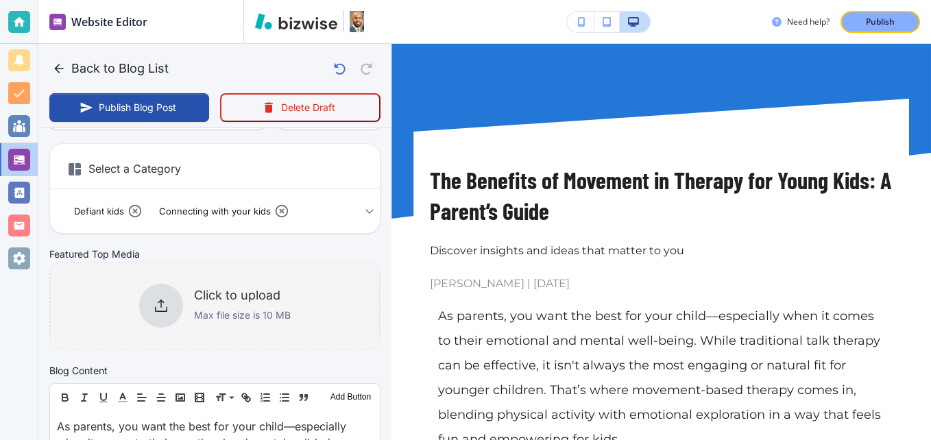
click at [159, 306] on icon at bounding box center [161, 305] width 16 height 16
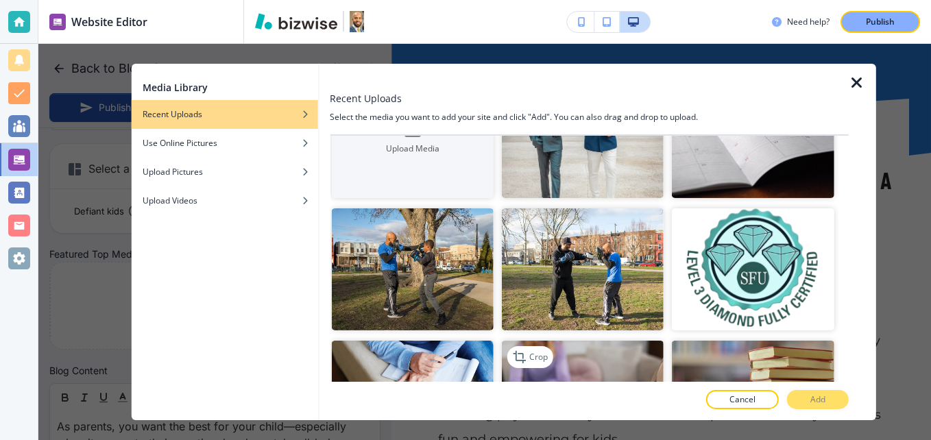
scroll to position [0, 0]
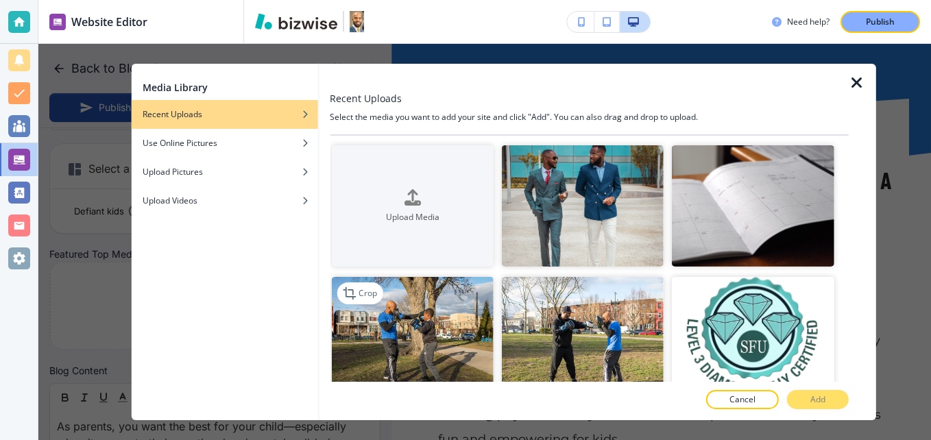
click at [448, 317] on img "button" at bounding box center [412, 337] width 162 height 121
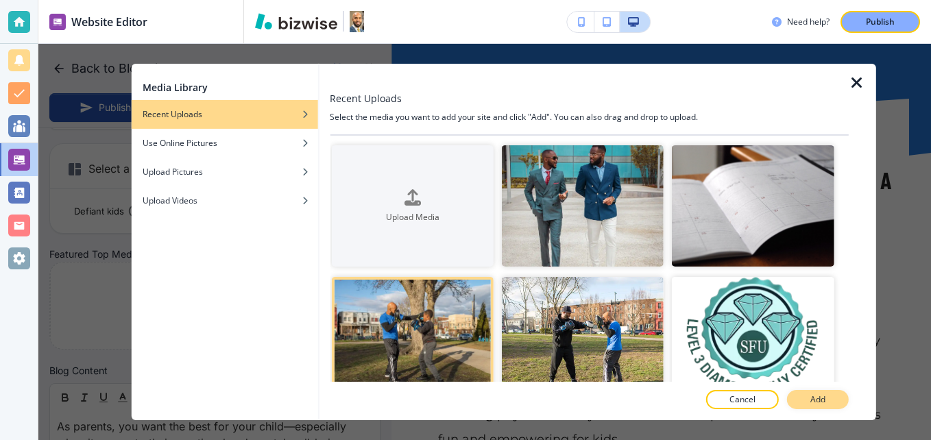
click at [821, 393] on p "Add" at bounding box center [817, 399] width 15 height 12
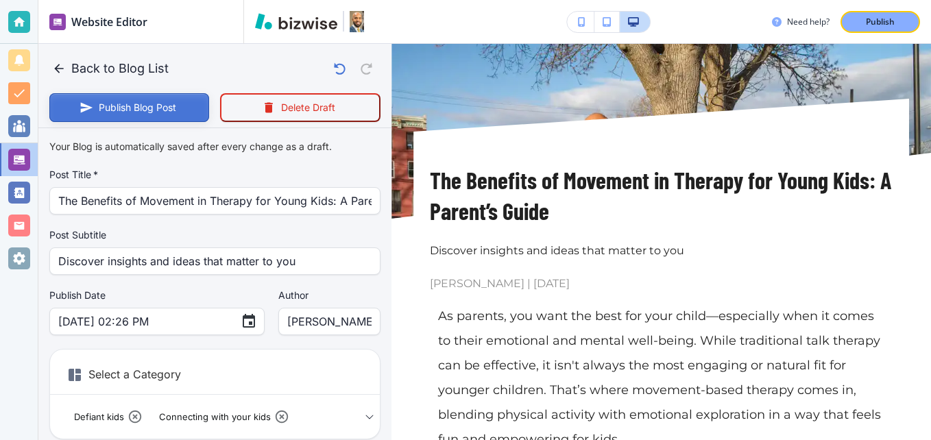
click at [111, 101] on button "Publish Blog Post" at bounding box center [129, 107] width 160 height 29
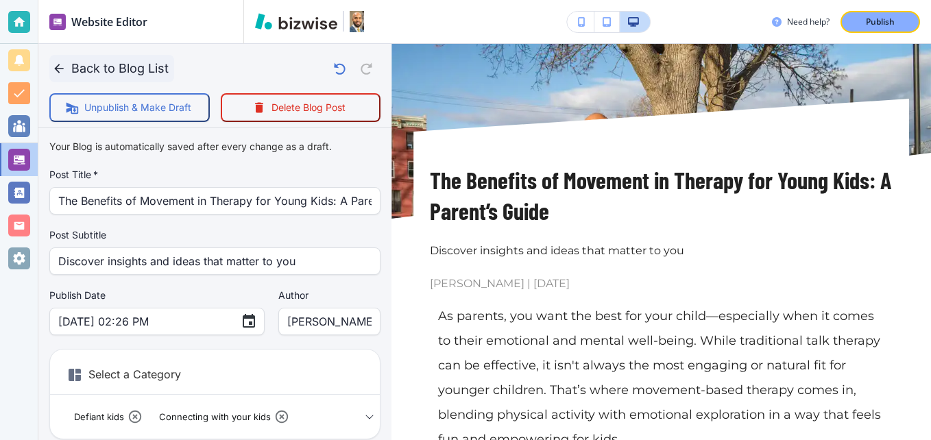
click at [113, 61] on button "Back to Blog List" at bounding box center [111, 68] width 125 height 27
